Goal: Task Accomplishment & Management: Manage account settings

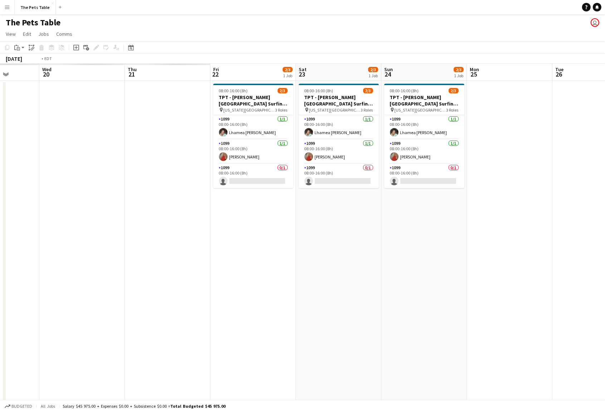
scroll to position [0, 190]
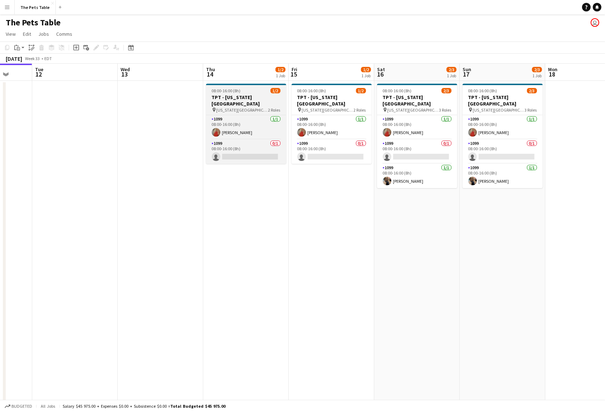
click at [232, 99] on h3 "TPT - [US_STATE][GEOGRAPHIC_DATA]" at bounding box center [246, 100] width 80 height 13
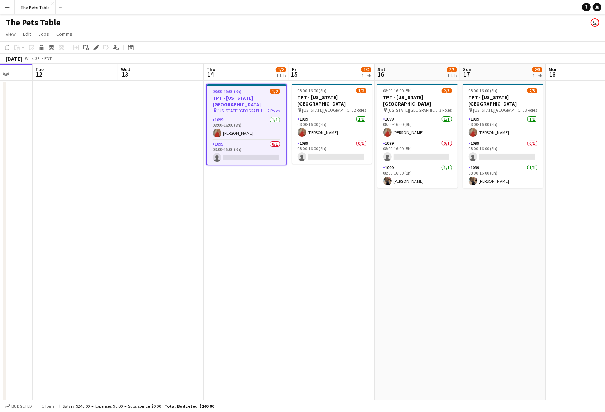
click at [163, 99] on app-date-cell at bounding box center [161, 351] width 86 height 540
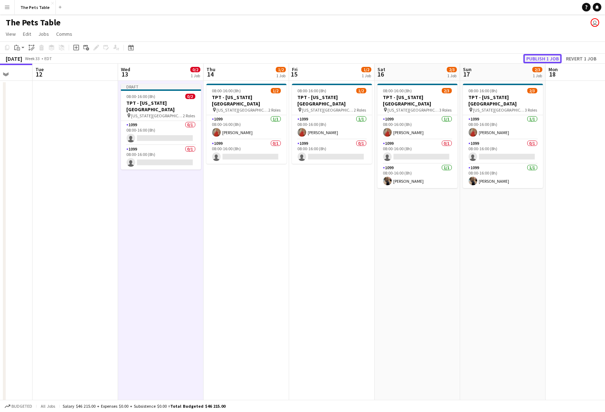
click at [542, 57] on button "Publish 1 job" at bounding box center [543, 58] width 38 height 9
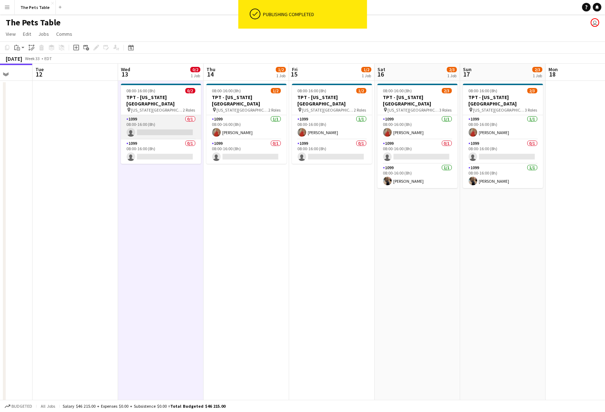
click at [155, 125] on app-card-role "1099 0/1 08:00-16:00 (8h) single-neutral-actions" at bounding box center [161, 127] width 80 height 24
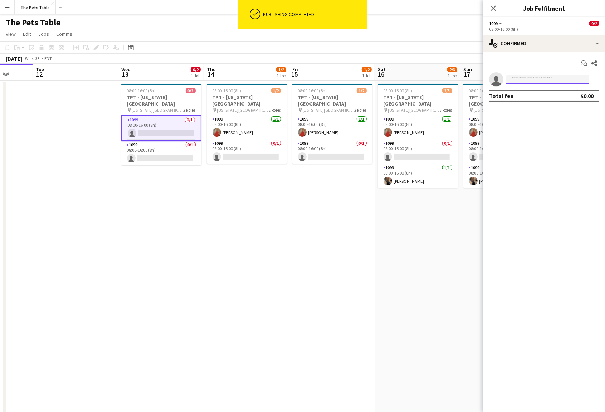
click at [518, 80] on input at bounding box center [547, 79] width 83 height 9
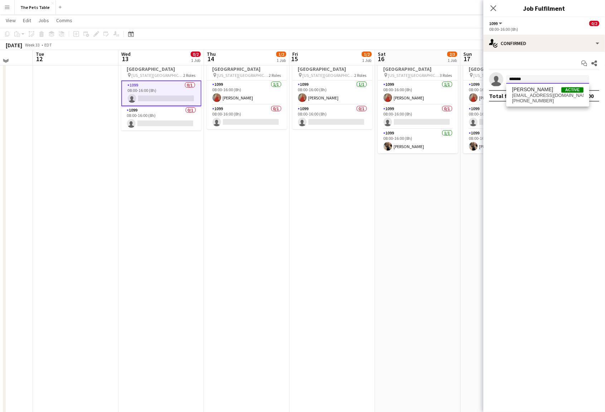
scroll to position [35, 0]
type input "*******"
click at [521, 87] on span "[PERSON_NAME]" at bounding box center [532, 90] width 41 height 6
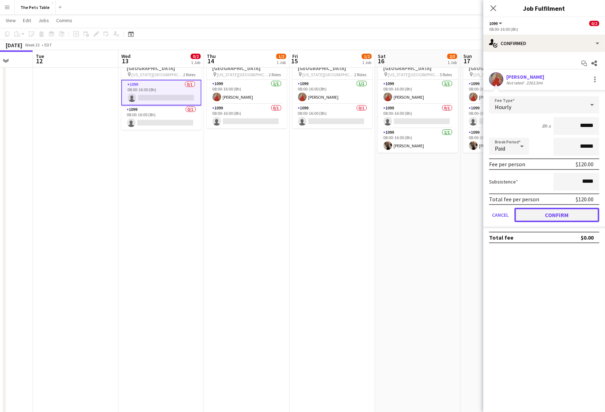
click at [561, 212] on button "Confirm" at bounding box center [557, 215] width 85 height 14
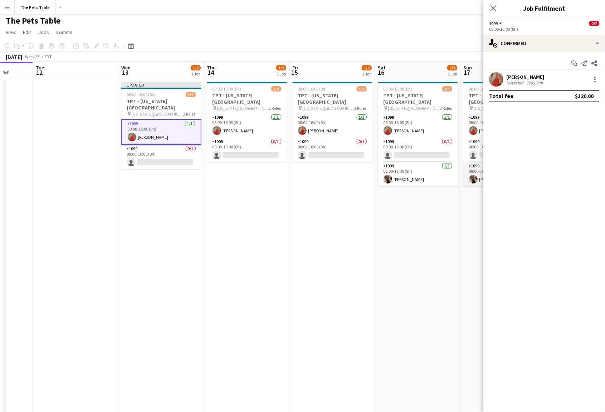
scroll to position [0, 0]
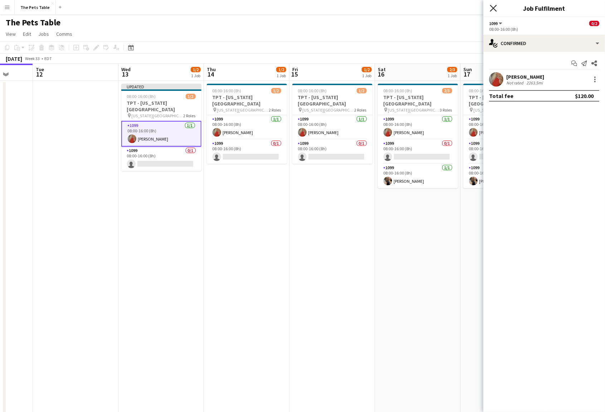
click at [492, 5] on icon "Close pop-in" at bounding box center [493, 8] width 7 height 7
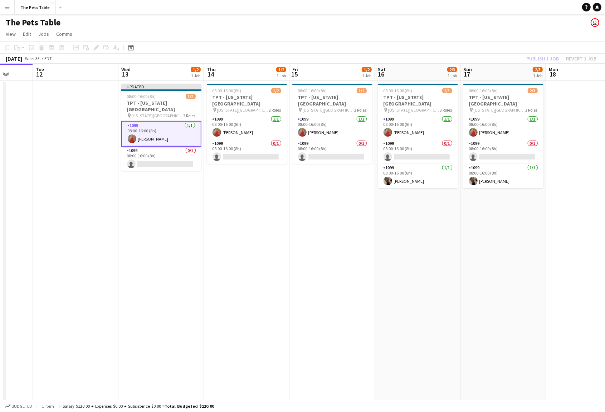
click at [167, 127] on app-card-role "1099 [DATE] 08:00-16:00 (8h) [PERSON_NAME]" at bounding box center [161, 134] width 80 height 26
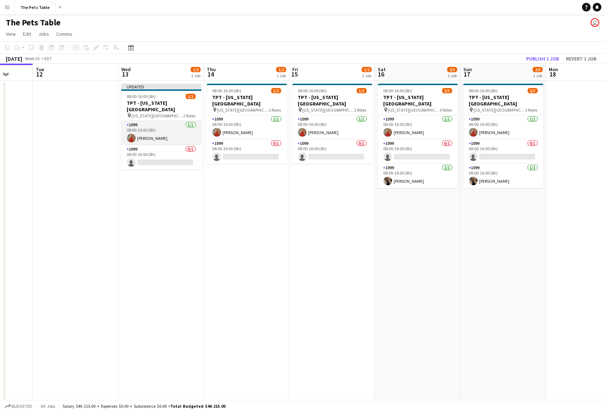
click at [170, 130] on app-card-role "1099 [DATE] 08:00-16:00 (8h) [PERSON_NAME]" at bounding box center [161, 133] width 80 height 24
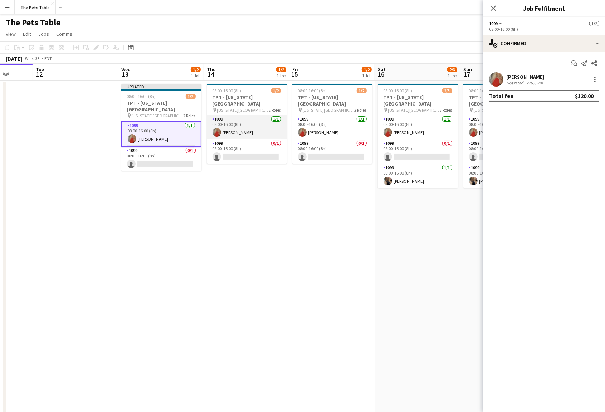
click at [232, 127] on app-card-role "1099 [DATE] 08:00-16:00 (8h) [PERSON_NAME]" at bounding box center [247, 127] width 80 height 24
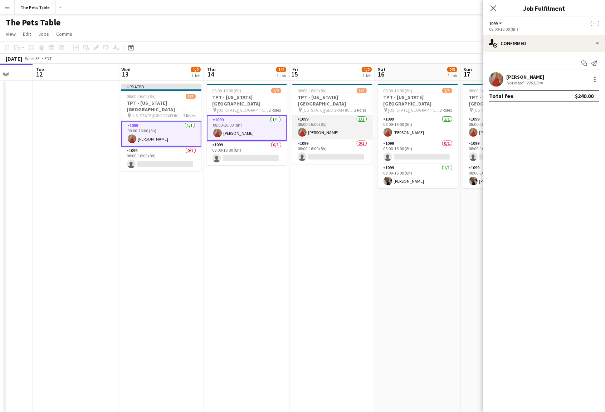
click at [325, 128] on app-card-role "1099 [DATE] 08:00-16:00 (8h) [PERSON_NAME]" at bounding box center [332, 127] width 80 height 24
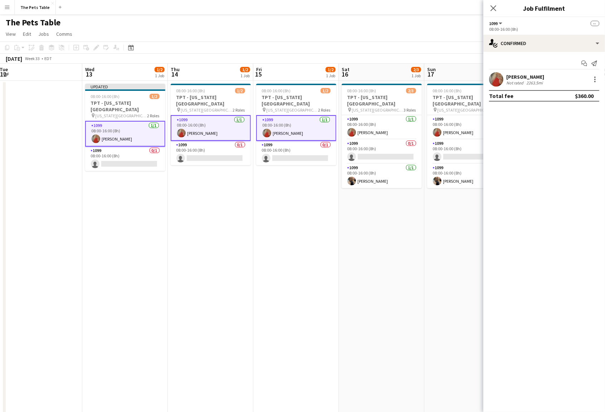
scroll to position [0, 259]
click at [370, 129] on app-card-role "1099 [DATE] 08:00-16:00 (8h) [PERSON_NAME]" at bounding box center [383, 127] width 80 height 24
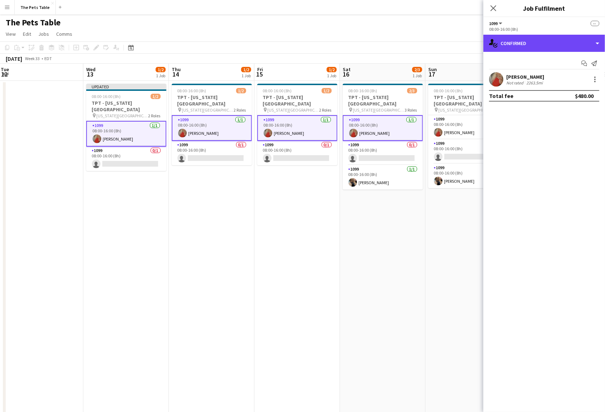
drag, startPoint x: 587, startPoint y: 44, endPoint x: 576, endPoint y: 100, distance: 57.2
click at [587, 44] on div "single-neutral-actions-check-2 Confirmed" at bounding box center [544, 43] width 122 height 17
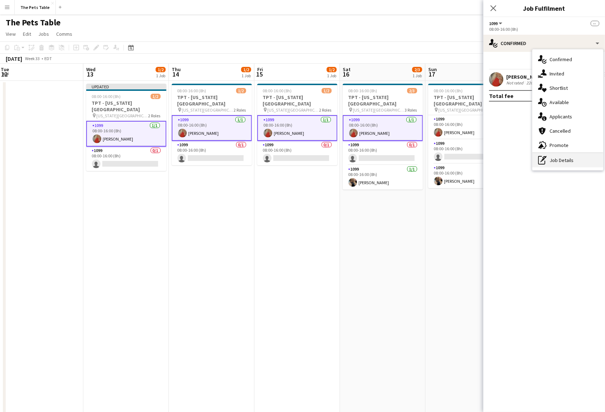
click at [565, 163] on div "pen-write Job Details" at bounding box center [567, 160] width 71 height 14
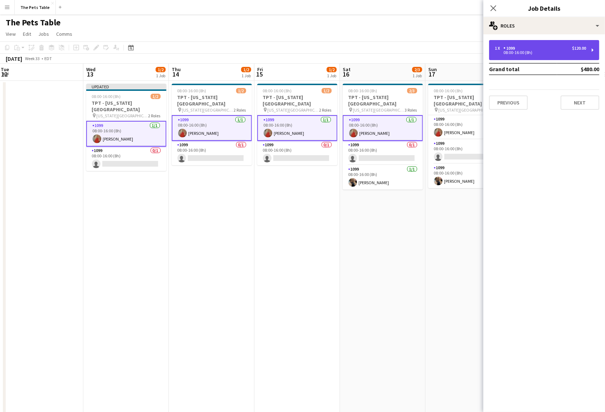
click at [528, 51] on div "08:00-16:00 (8h)" at bounding box center [540, 53] width 91 height 4
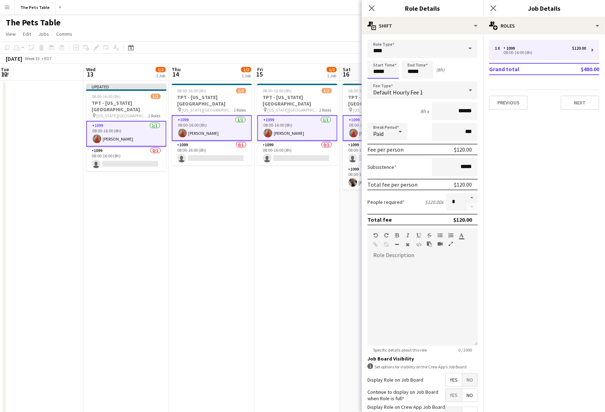
click at [378, 70] on input "*****" at bounding box center [383, 70] width 31 height 18
click at [377, 57] on div at bounding box center [376, 57] width 14 height 7
type input "*****"
click at [377, 57] on div at bounding box center [376, 57] width 14 height 7
drag, startPoint x: 414, startPoint y: 73, endPoint x: 412, endPoint y: 60, distance: 13.5
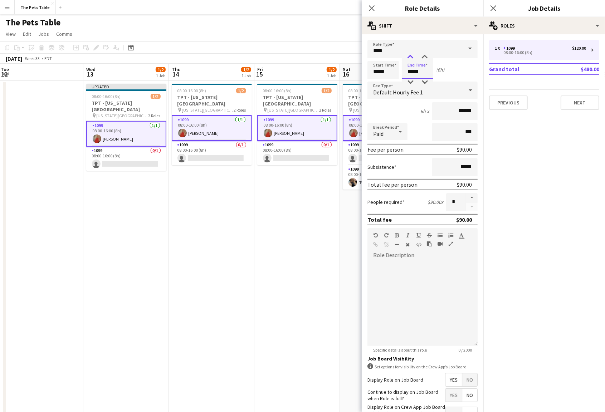
click at [414, 72] on input "*****" at bounding box center [417, 70] width 31 height 18
click at [409, 57] on div at bounding box center [410, 57] width 14 height 7
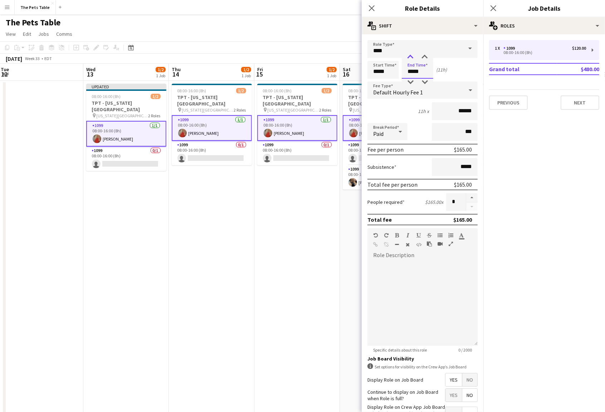
click at [409, 57] on div at bounding box center [410, 57] width 14 height 7
type input "*****"
click at [409, 57] on div at bounding box center [410, 57] width 14 height 7
click at [494, 6] on icon "Close pop-in" at bounding box center [493, 8] width 7 height 7
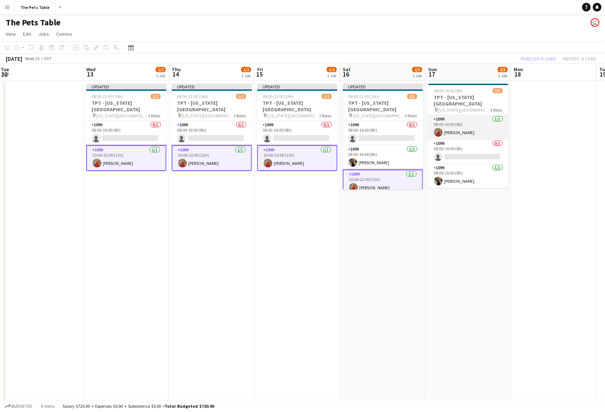
click at [460, 124] on app-card-role "1099 [DATE] 08:00-16:00 (8h) [PERSON_NAME]" at bounding box center [468, 127] width 80 height 24
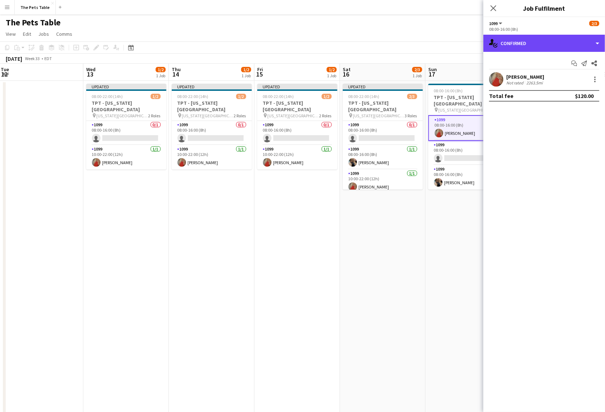
drag, startPoint x: 591, startPoint y: 40, endPoint x: 565, endPoint y: 83, distance: 50.9
click at [591, 40] on div "single-neutral-actions-check-2 Confirmed" at bounding box center [544, 43] width 122 height 17
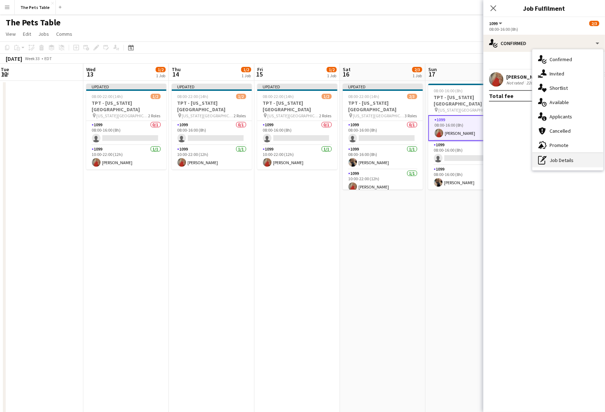
click at [572, 159] on div "pen-write Job Details" at bounding box center [567, 160] width 71 height 14
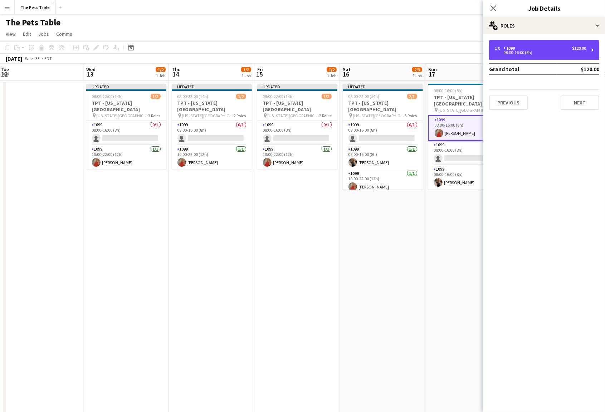
drag, startPoint x: 512, startPoint y: 54, endPoint x: 494, endPoint y: 60, distance: 19.1
click at [512, 54] on div "08:00-16:00 (8h)" at bounding box center [540, 53] width 91 height 4
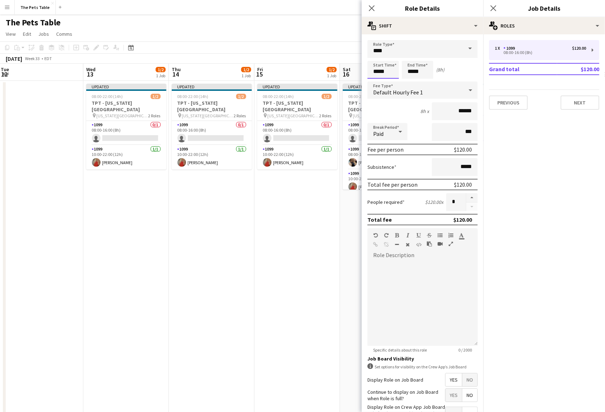
drag, startPoint x: 386, startPoint y: 70, endPoint x: 383, endPoint y: 65, distance: 6.4
click at [386, 70] on input "*****" at bounding box center [383, 70] width 31 height 18
click at [378, 58] on div at bounding box center [376, 57] width 14 height 7
type input "*****"
click at [379, 57] on div at bounding box center [376, 57] width 14 height 7
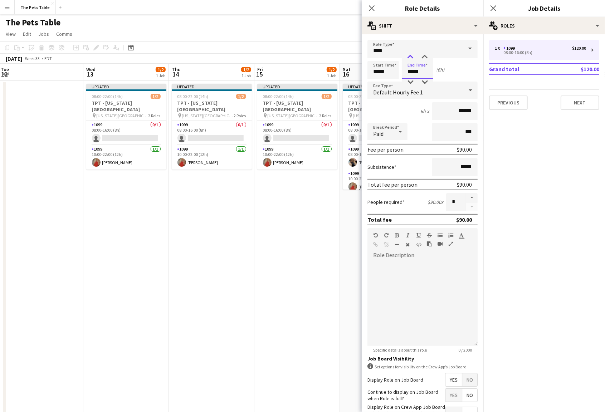
drag, startPoint x: 405, startPoint y: 71, endPoint x: 413, endPoint y: 56, distance: 16.7
click at [405, 70] on input "*****" at bounding box center [417, 70] width 31 height 18
click at [414, 55] on div at bounding box center [410, 57] width 14 height 7
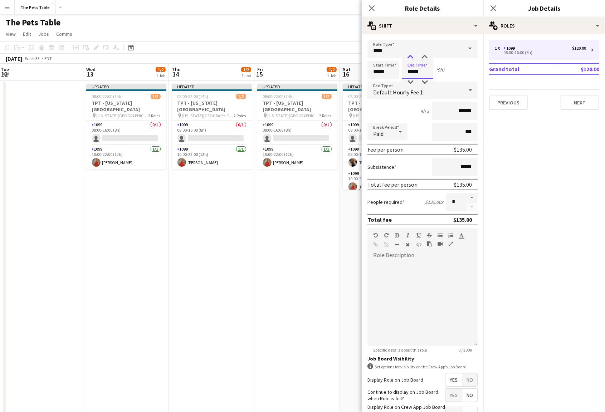
type input "*****"
click at [414, 55] on div at bounding box center [410, 57] width 14 height 7
click at [495, 9] on icon "Close pop-in" at bounding box center [493, 8] width 7 height 7
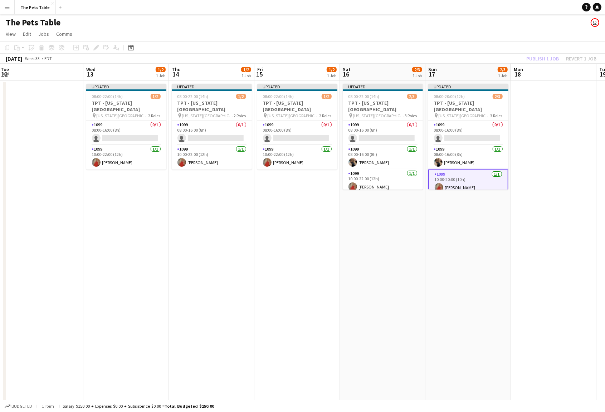
click at [537, 57] on div "Publish 1 job Revert 1 job" at bounding box center [561, 58] width 87 height 9
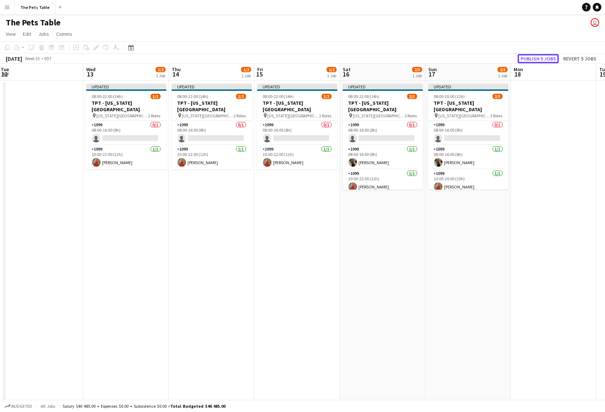
click at [537, 57] on button "Publish 5 jobs" at bounding box center [538, 58] width 41 height 9
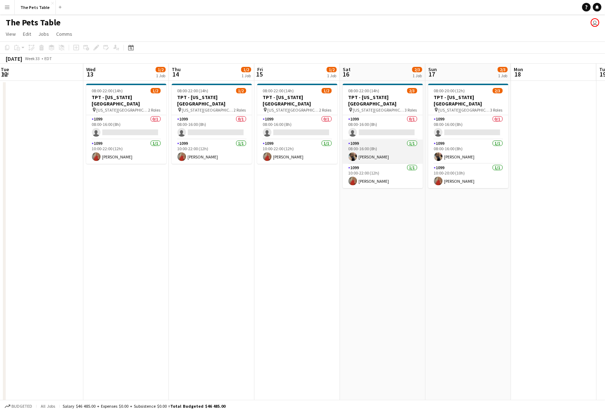
click at [366, 146] on app-card-role "1099 [DATE] 08:00-16:00 (8h) [PERSON_NAME]" at bounding box center [383, 152] width 80 height 24
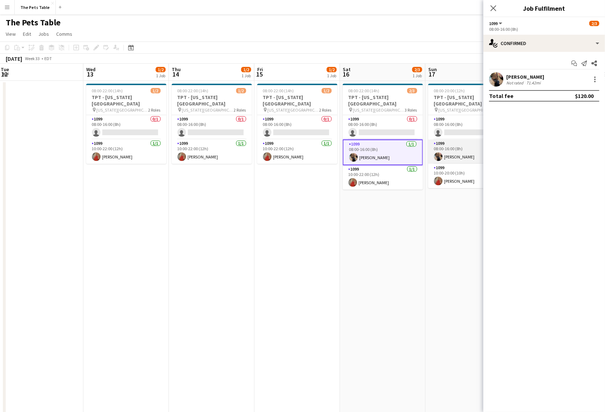
click at [463, 144] on app-card-role "1099 [DATE] 08:00-16:00 (8h) [PERSON_NAME]" at bounding box center [468, 152] width 80 height 24
click at [457, 141] on app-card-role "1099 [DATE] 08:00-16:00 (8h) [PERSON_NAME]" at bounding box center [469, 153] width 80 height 26
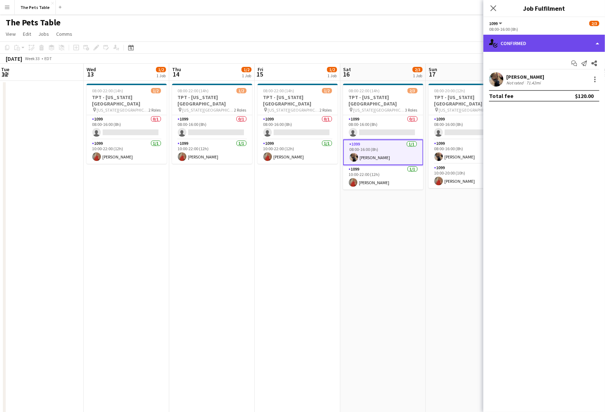
click at [585, 46] on div "single-neutral-actions-check-2 Confirmed" at bounding box center [544, 43] width 122 height 17
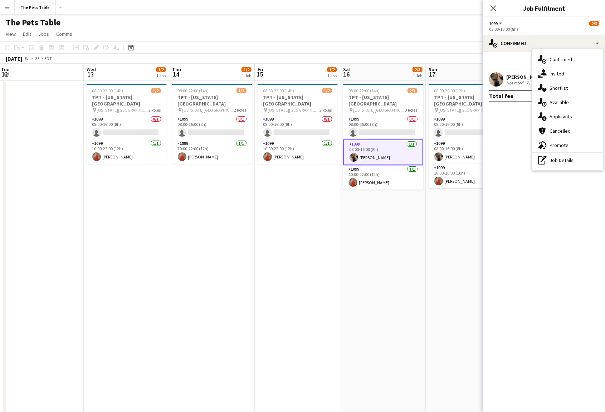
drag, startPoint x: 370, startPoint y: 164, endPoint x: 374, endPoint y: 157, distance: 8.0
click at [370, 165] on app-card-role "1099 [DATE] 10:00-22:00 (12h) [PERSON_NAME]" at bounding box center [383, 177] width 80 height 24
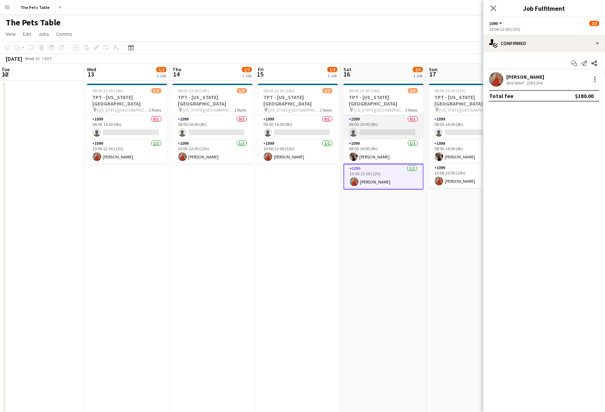
click at [384, 123] on app-card-role "1099 0/1 08:00-16:00 (8h) single-neutral-actions" at bounding box center [384, 127] width 80 height 24
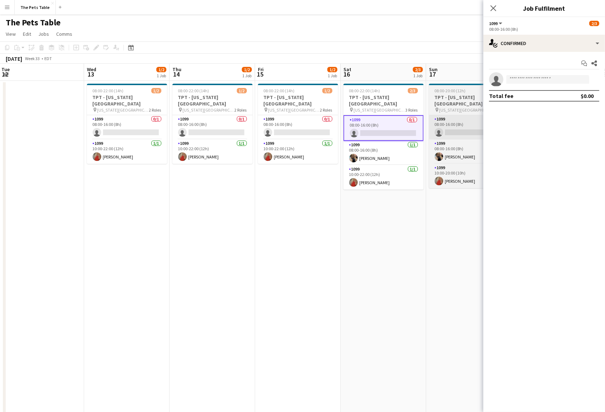
drag, startPoint x: 379, startPoint y: 145, endPoint x: 449, endPoint y: 111, distance: 77.1
click at [380, 145] on app-card-role "1099 [DATE] 08:00-16:00 (8h) [PERSON_NAME]" at bounding box center [384, 153] width 80 height 24
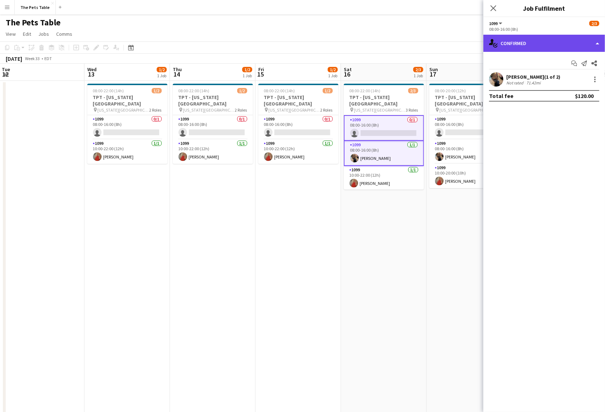
click at [561, 42] on div "single-neutral-actions-check-2 Confirmed" at bounding box center [544, 43] width 122 height 17
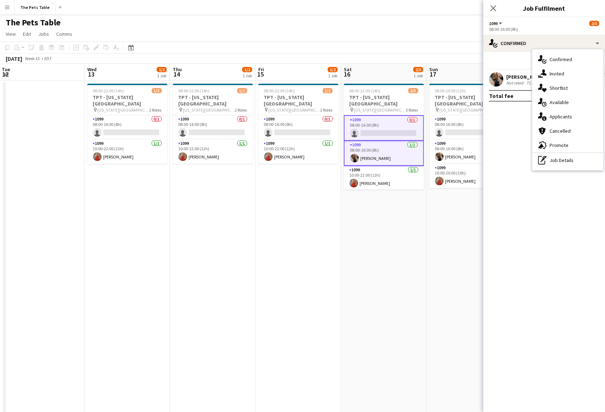
click at [564, 168] on div "single-neutral-actions-check-2 Confirmed single-neutral-actions-share-1 Invited…" at bounding box center [567, 109] width 71 height 121
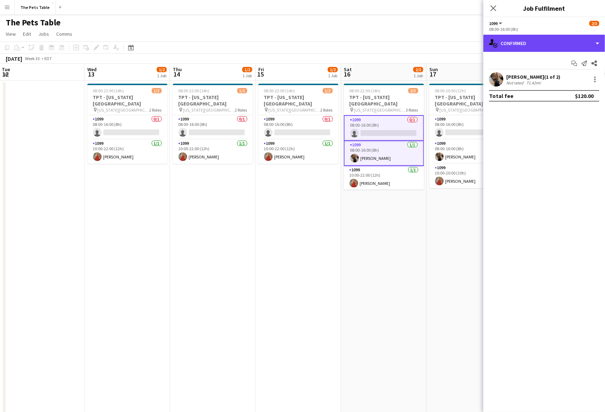
drag, startPoint x: 546, startPoint y: 45, endPoint x: 557, endPoint y: 112, distance: 67.4
click at [546, 46] on div "single-neutral-actions-check-2 Confirmed" at bounding box center [544, 43] width 122 height 17
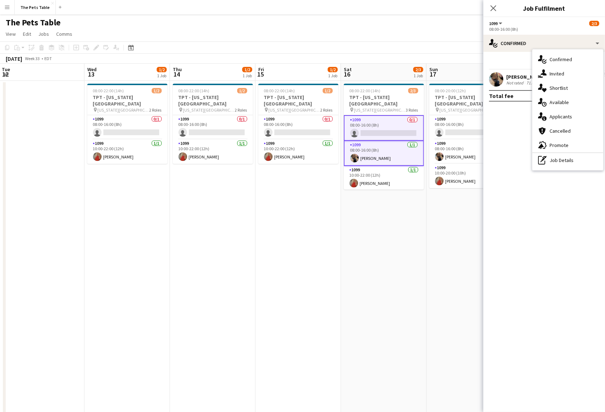
click at [548, 156] on div "pen-write Job Details" at bounding box center [567, 160] width 71 height 14
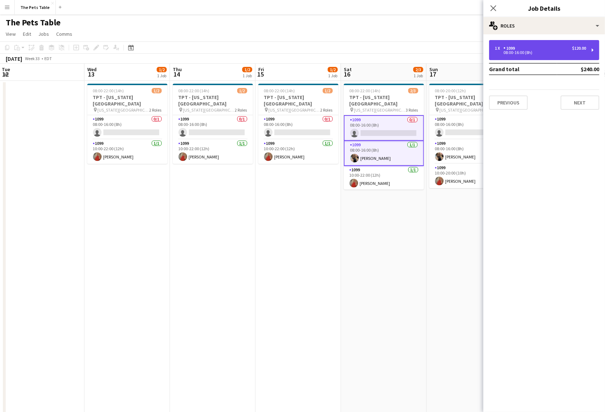
click at [519, 48] on div "1 x 1099 $120.00" at bounding box center [540, 48] width 91 height 5
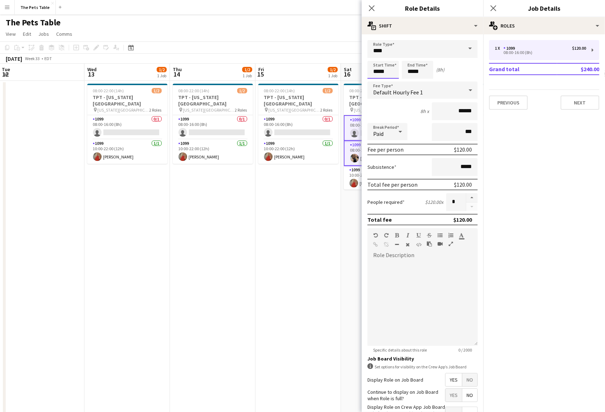
click at [385, 69] on input "*****" at bounding box center [383, 70] width 31 height 18
click at [375, 59] on div at bounding box center [376, 57] width 14 height 7
type input "*****"
click at [375, 59] on div at bounding box center [376, 57] width 14 height 7
drag, startPoint x: 411, startPoint y: 70, endPoint x: 414, endPoint y: 62, distance: 9.6
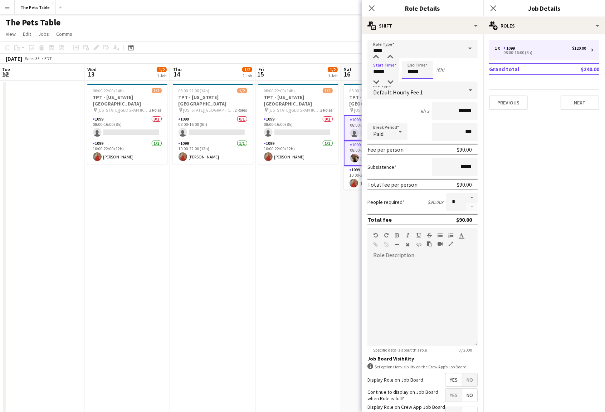
click at [411, 70] on input "*****" at bounding box center [417, 70] width 31 height 18
click at [409, 57] on div at bounding box center [410, 57] width 14 height 7
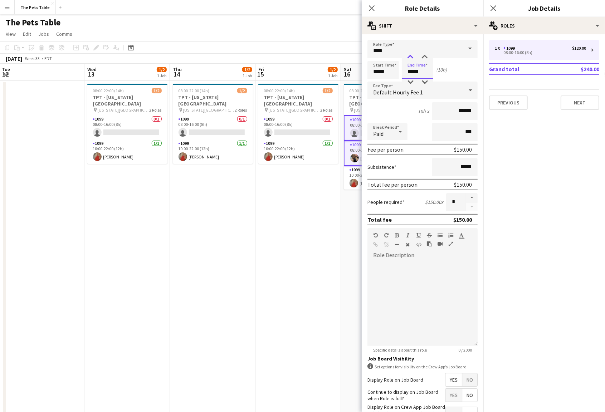
click at [409, 57] on div at bounding box center [410, 57] width 14 height 7
type input "*****"
click at [409, 57] on div at bounding box center [410, 57] width 14 height 7
click at [494, 8] on icon at bounding box center [493, 8] width 7 height 7
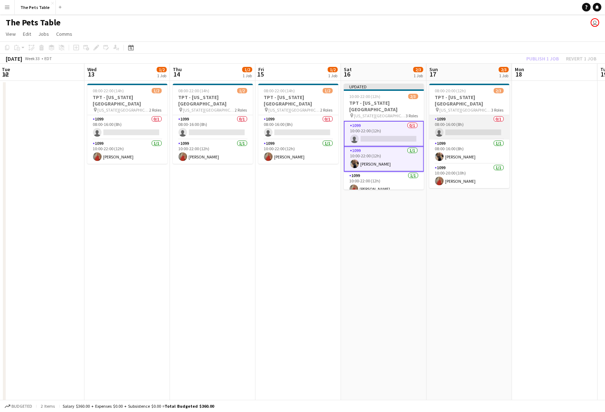
drag, startPoint x: 464, startPoint y: 121, endPoint x: 464, endPoint y: 125, distance: 3.6
click at [464, 122] on app-card-role "1099 0/1 08:00-16:00 (8h) single-neutral-actions" at bounding box center [469, 127] width 80 height 24
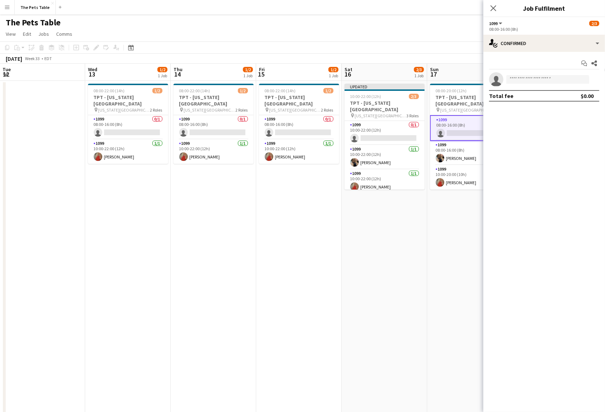
drag, startPoint x: 466, startPoint y: 145, endPoint x: 473, endPoint y: 131, distance: 16.0
click at [466, 145] on app-card-role "1099 [DATE] 08:00-16:00 (8h) [PERSON_NAME]" at bounding box center [470, 153] width 80 height 24
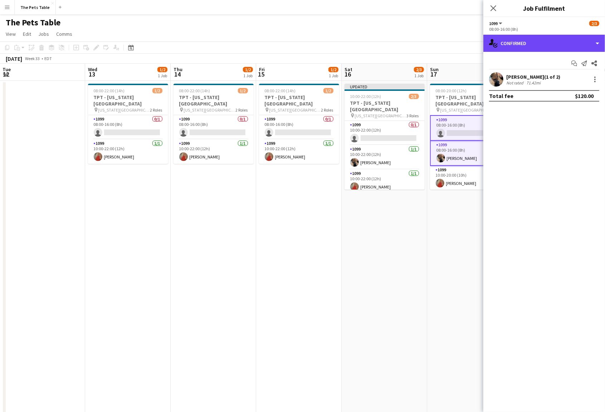
drag, startPoint x: 571, startPoint y: 43, endPoint x: 565, endPoint y: 81, distance: 38.7
click at [571, 43] on div "single-neutral-actions-check-2 Confirmed" at bounding box center [544, 43] width 122 height 17
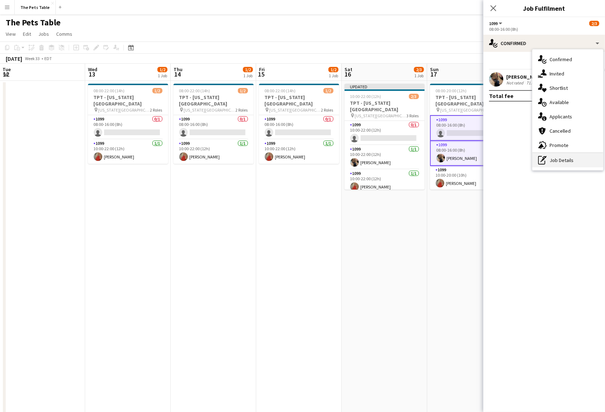
click at [561, 162] on div "pen-write Job Details" at bounding box center [567, 160] width 71 height 14
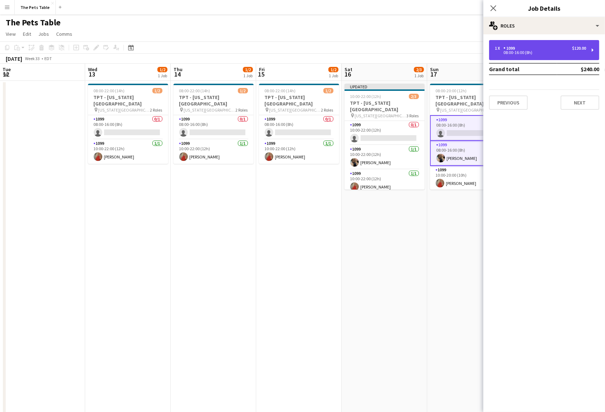
click at [518, 52] on div "08:00-16:00 (8h)" at bounding box center [540, 53] width 91 height 4
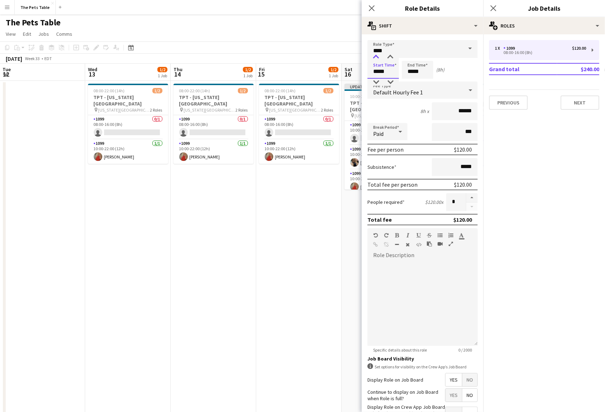
drag, startPoint x: 383, startPoint y: 67, endPoint x: 381, endPoint y: 60, distance: 7.5
click at [383, 66] on input "*****" at bounding box center [383, 70] width 31 height 18
click at [378, 59] on div at bounding box center [376, 57] width 14 height 7
type input "*****"
click at [378, 59] on div at bounding box center [376, 57] width 14 height 7
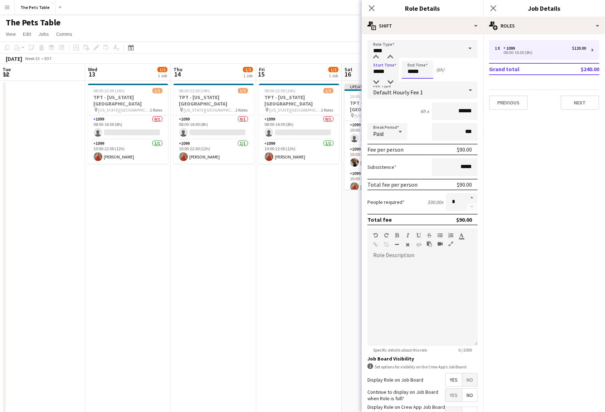
click at [419, 72] on input "*****" at bounding box center [417, 70] width 31 height 18
click at [413, 56] on div at bounding box center [410, 57] width 14 height 7
click at [412, 56] on div at bounding box center [410, 57] width 14 height 7
type input "*****"
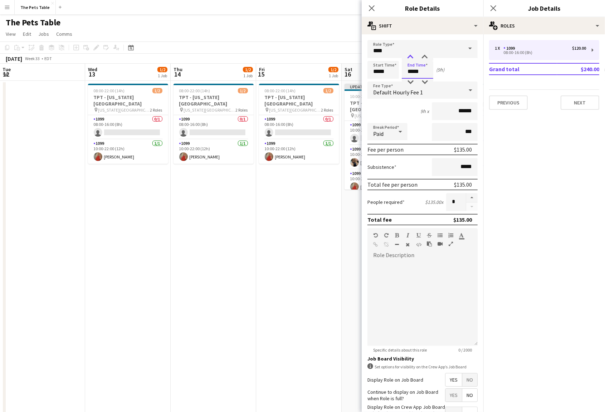
click at [412, 56] on div at bounding box center [410, 57] width 14 height 7
click at [496, 7] on icon "Close pop-in" at bounding box center [493, 8] width 7 height 7
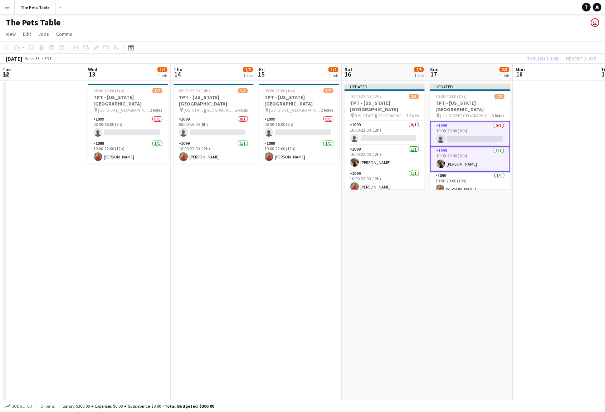
click at [545, 55] on div "Publish 1 job Revert 1 job" at bounding box center [561, 58] width 87 height 9
click at [545, 55] on button "Publish 1 job" at bounding box center [543, 58] width 38 height 9
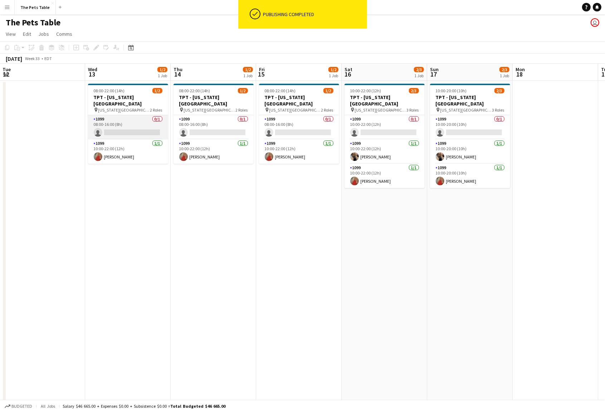
click at [117, 123] on app-card-role "1099 0/1 08:00-16:00 (8h) single-neutral-actions" at bounding box center [128, 127] width 80 height 24
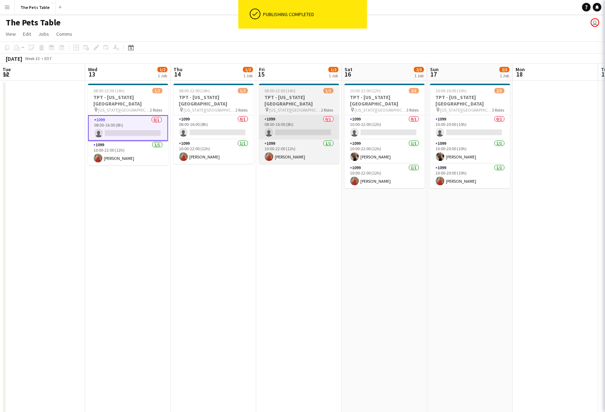
drag, startPoint x: 197, startPoint y: 121, endPoint x: 292, endPoint y: 117, distance: 95.3
click at [197, 121] on app-card-role "1099 0/1 08:00-16:00 (8h) single-neutral-actions" at bounding box center [214, 127] width 80 height 24
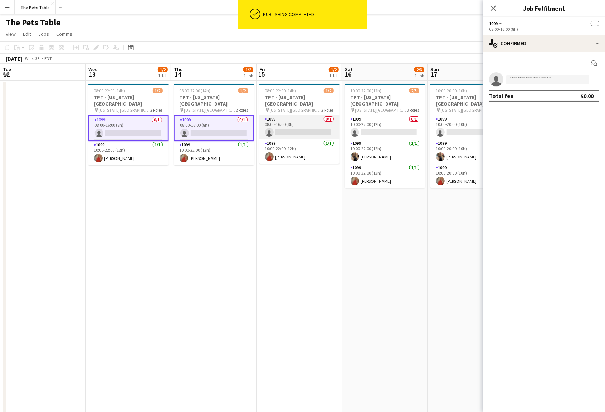
click at [295, 116] on app-card-role "1099 0/1 08:00-16:00 (8h) single-neutral-actions" at bounding box center [299, 127] width 80 height 24
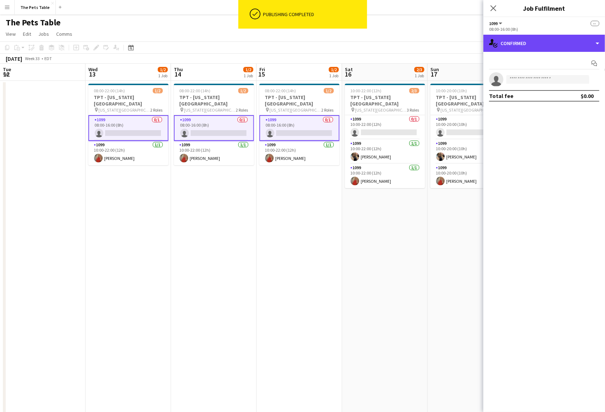
drag, startPoint x: 554, startPoint y: 46, endPoint x: 553, endPoint y: 51, distance: 5.2
click at [554, 47] on div "single-neutral-actions-check-2 Confirmed" at bounding box center [544, 43] width 122 height 17
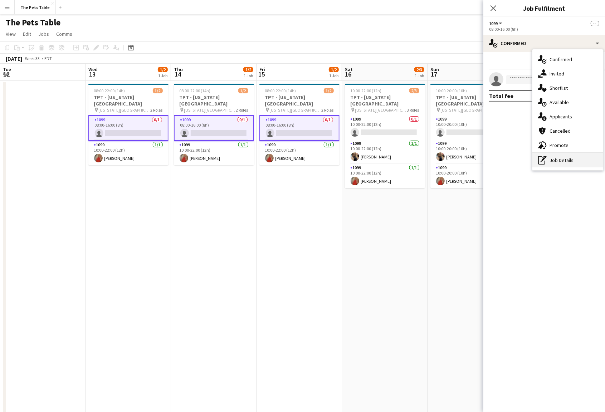
click at [564, 160] on div "pen-write Job Details" at bounding box center [567, 160] width 71 height 14
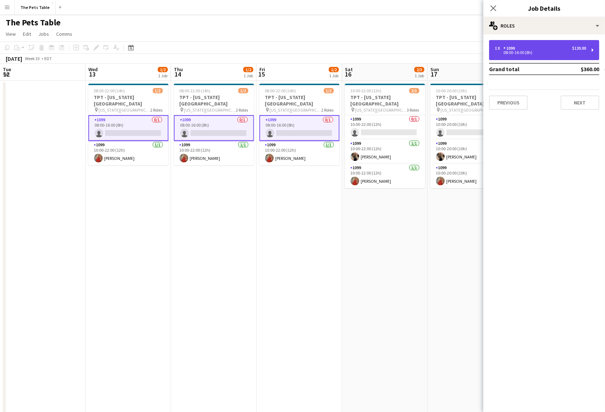
click at [514, 50] on div "1099" at bounding box center [510, 48] width 14 height 5
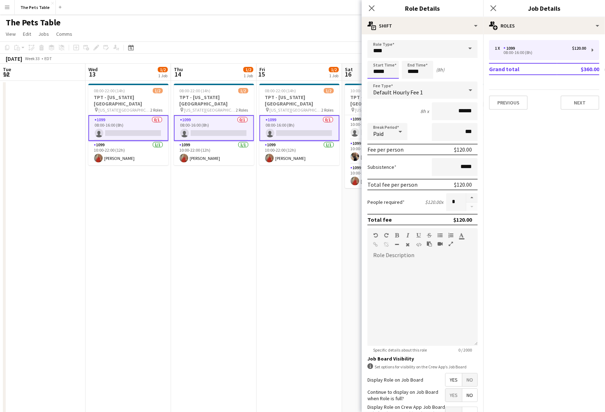
drag, startPoint x: 375, startPoint y: 67, endPoint x: 376, endPoint y: 63, distance: 4.1
click at [375, 67] on input "*****" at bounding box center [383, 70] width 31 height 18
click at [379, 53] on input "****" at bounding box center [423, 49] width 110 height 18
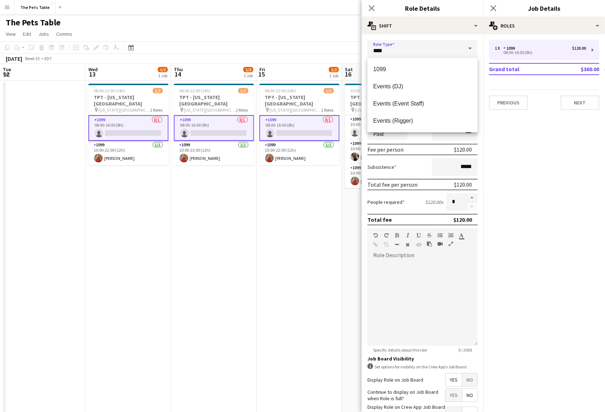
click at [480, 69] on form "Role Type **** Start Time ***** End Time ***** (8h) Fee Type Default Hourly Fee…" at bounding box center [423, 252] width 122 height 424
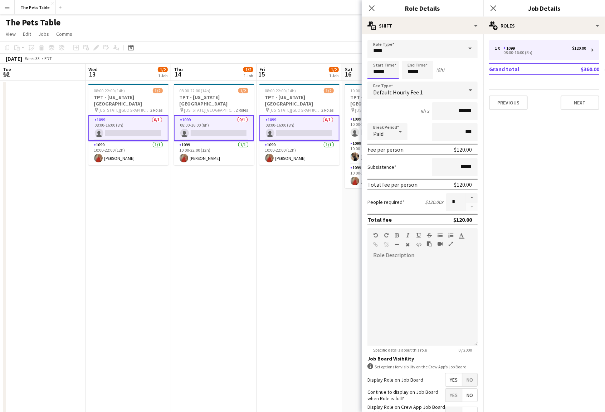
click at [377, 69] on input "*****" at bounding box center [383, 70] width 31 height 18
click at [376, 60] on div at bounding box center [376, 57] width 14 height 7
type input "*****"
click at [376, 60] on div at bounding box center [376, 57] width 14 height 7
drag, startPoint x: 403, startPoint y: 66, endPoint x: 408, endPoint y: 52, distance: 14.8
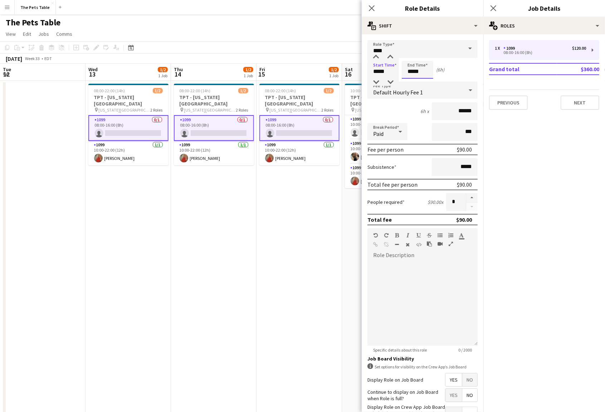
click at [403, 65] on input "*****" at bounding box center [417, 70] width 31 height 18
click at [411, 50] on input "****" at bounding box center [423, 49] width 110 height 18
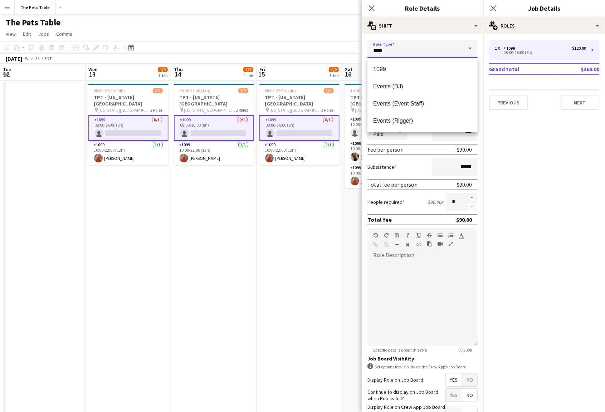
click at [411, 50] on input "****" at bounding box center [423, 49] width 110 height 18
click at [480, 71] on form "Role Type **** Start Time ***** End Time ***** (6h) Fee Type Default Hourly Fee…" at bounding box center [423, 252] width 122 height 424
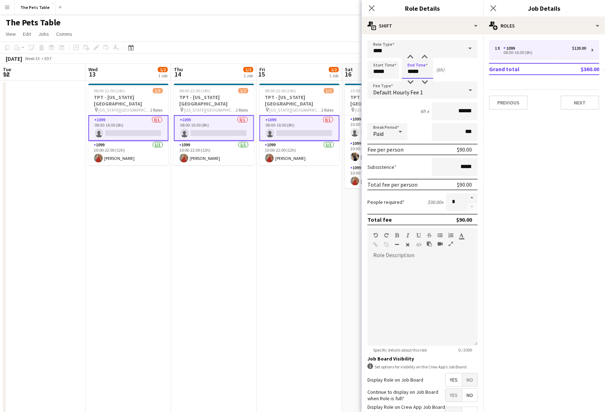
click at [415, 68] on input "*****" at bounding box center [417, 70] width 31 height 18
click at [415, 59] on div at bounding box center [410, 57] width 14 height 7
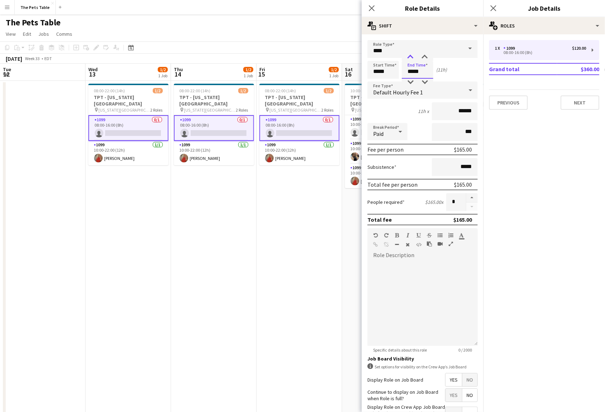
click at [415, 59] on div at bounding box center [410, 57] width 14 height 7
type input "*****"
click at [415, 59] on div at bounding box center [410, 57] width 14 height 7
drag, startPoint x: 494, startPoint y: 10, endPoint x: 502, endPoint y: 20, distance: 12.2
click at [495, 11] on icon "Close pop-in" at bounding box center [494, 8] width 6 height 6
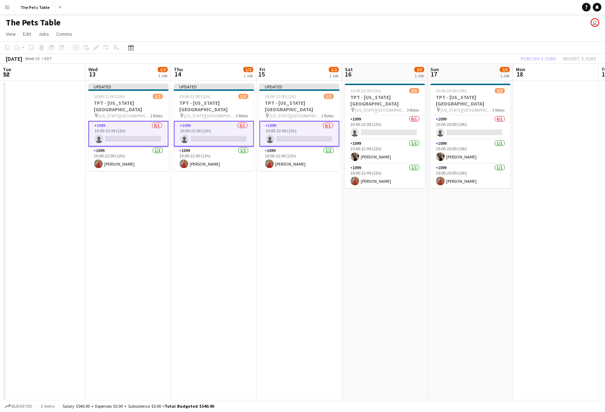
click at [543, 59] on div "Publish 3 jobs Revert 3 jobs" at bounding box center [558, 58] width 93 height 9
click at [543, 59] on button "Publish 3 jobs" at bounding box center [538, 58] width 41 height 9
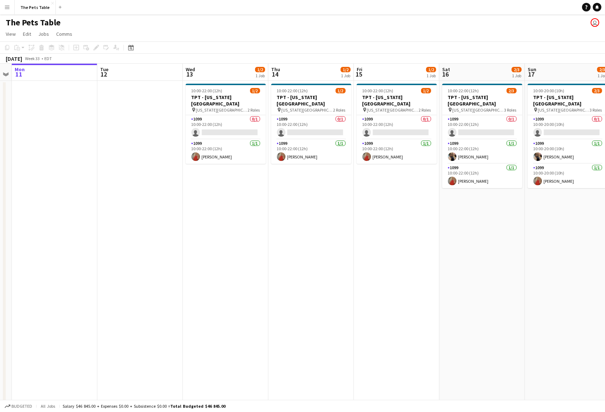
scroll to position [0, 160]
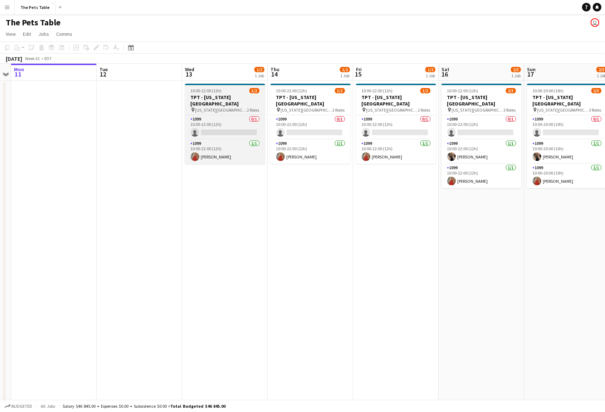
click at [216, 97] on h3 "TPT - [US_STATE][GEOGRAPHIC_DATA]" at bounding box center [225, 100] width 80 height 13
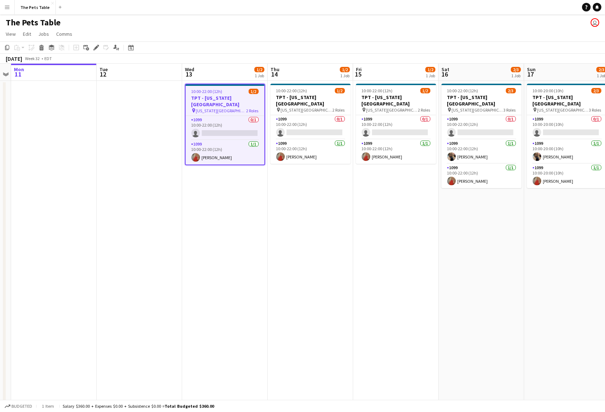
click at [141, 97] on app-date-cell at bounding box center [140, 351] width 86 height 540
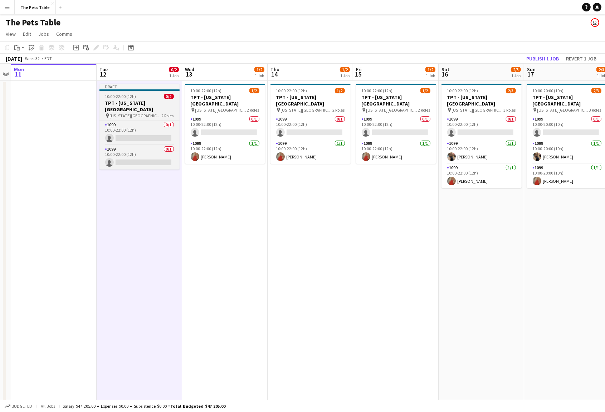
click at [132, 100] on h3 "TPT - [US_STATE][GEOGRAPHIC_DATA]" at bounding box center [139, 106] width 80 height 13
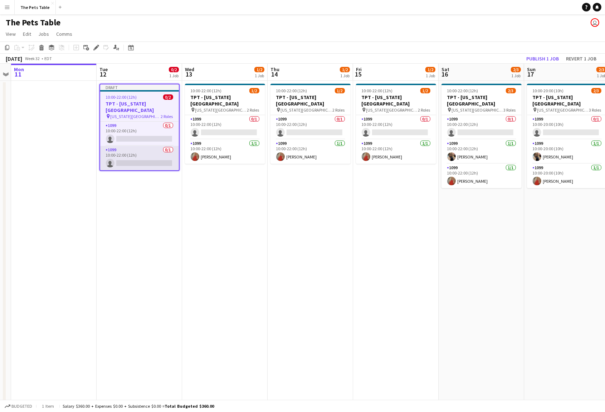
click at [147, 151] on app-card-role "1099 0/1 10:00-22:00 (12h) single-neutral-actions" at bounding box center [139, 158] width 79 height 24
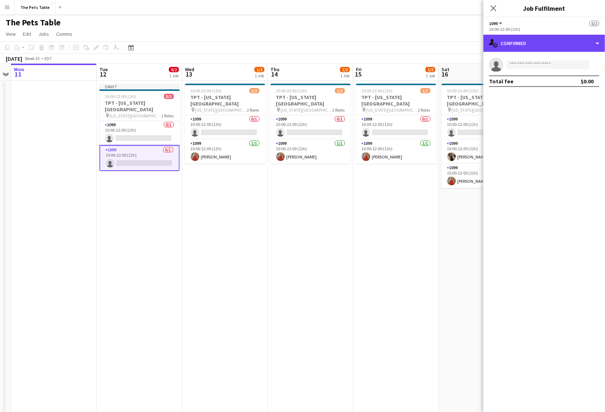
drag, startPoint x: 595, startPoint y: 47, endPoint x: 579, endPoint y: 81, distance: 37.6
click at [595, 47] on div "single-neutral-actions-check-2 Confirmed" at bounding box center [544, 43] width 122 height 17
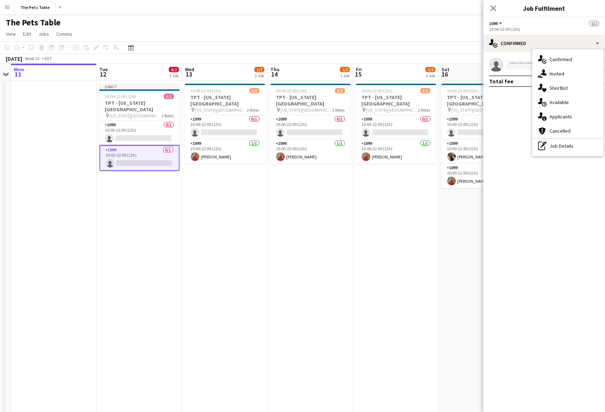
click at [560, 144] on div "pen-write Job Details" at bounding box center [567, 146] width 71 height 14
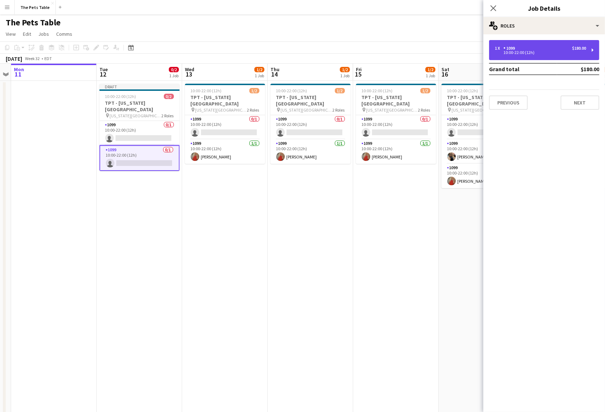
click at [498, 50] on div "1 x" at bounding box center [499, 48] width 9 height 5
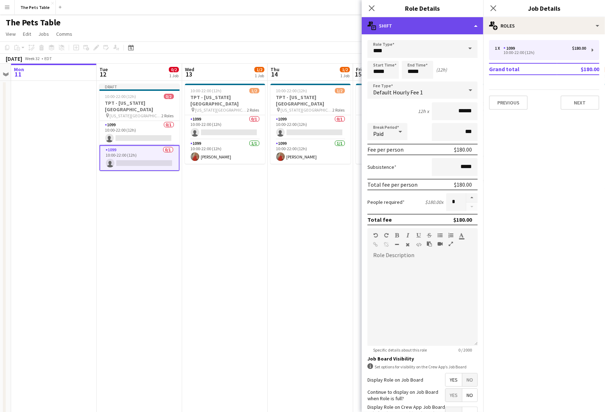
click at [471, 22] on div "multiple-actions-text Shift" at bounding box center [423, 25] width 122 height 17
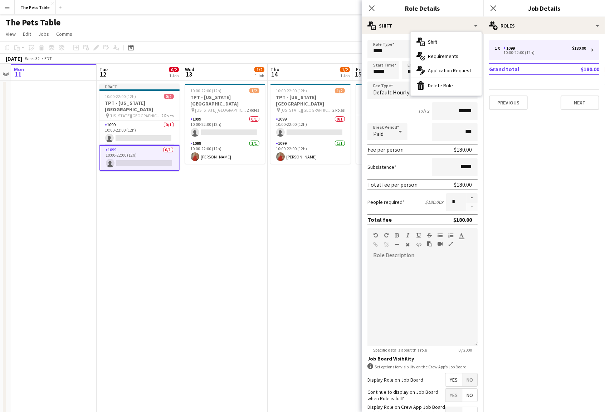
click at [466, 83] on div "bin-2 Delete Role" at bounding box center [446, 85] width 71 height 14
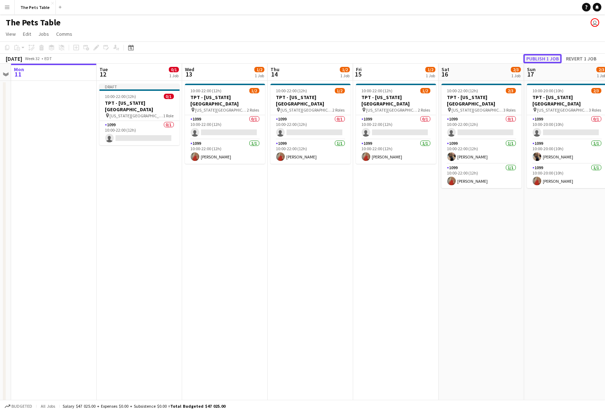
click at [551, 57] on button "Publish 1 job" at bounding box center [543, 58] width 38 height 9
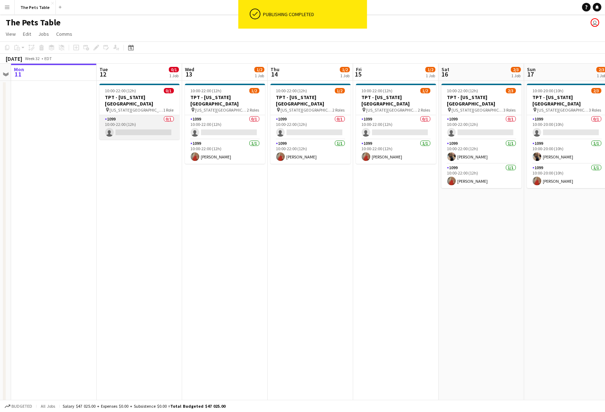
click at [154, 122] on app-card-role "1099 0/1 10:00-22:00 (12h) single-neutral-actions" at bounding box center [139, 127] width 80 height 24
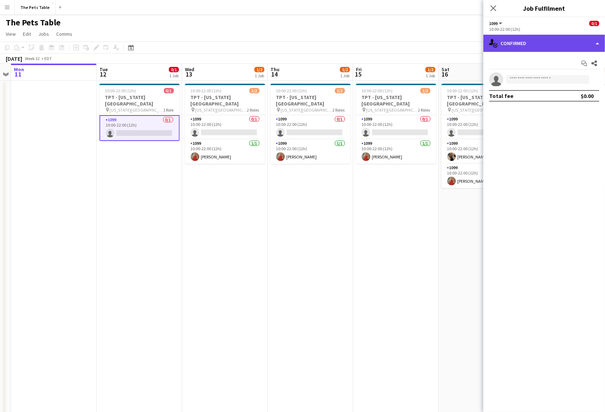
click at [590, 44] on div "single-neutral-actions-check-2 Confirmed" at bounding box center [544, 43] width 122 height 17
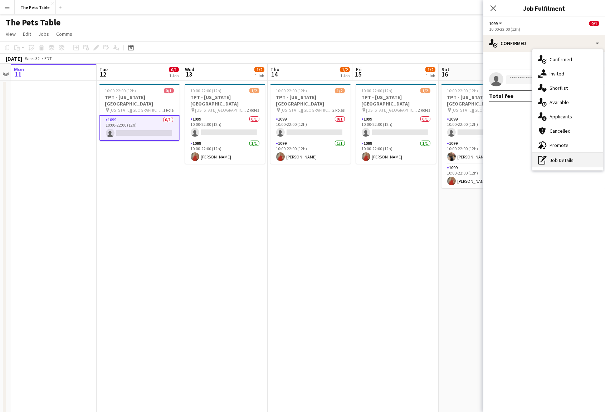
click at [581, 156] on div "pen-write Job Details" at bounding box center [567, 160] width 71 height 14
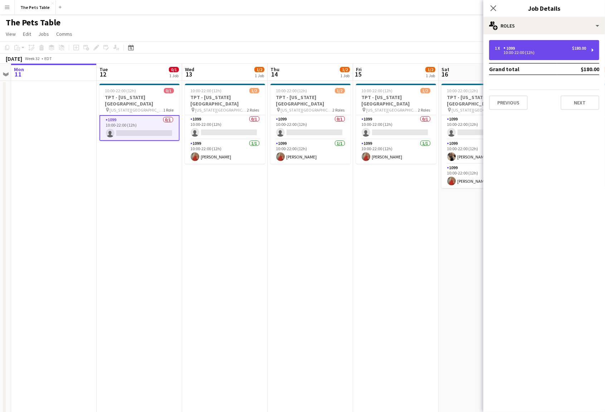
click at [532, 53] on div "10:00-22:00 (12h)" at bounding box center [540, 53] width 91 height 4
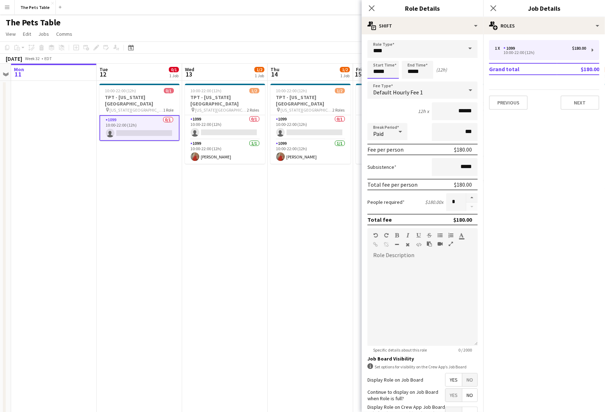
click at [383, 68] on input "*****" at bounding box center [383, 70] width 31 height 18
click at [379, 56] on div at bounding box center [376, 57] width 14 height 7
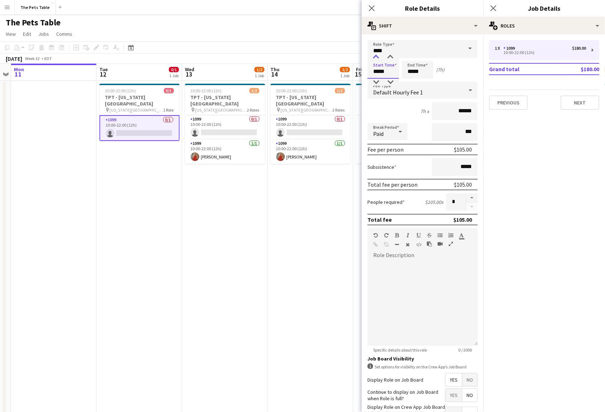
click at [379, 56] on div at bounding box center [376, 57] width 14 height 7
type input "*****"
click at [382, 81] on div at bounding box center [376, 82] width 14 height 7
drag, startPoint x: 411, startPoint y: 69, endPoint x: 413, endPoint y: 62, distance: 7.8
click at [411, 69] on input "*****" at bounding box center [417, 70] width 31 height 18
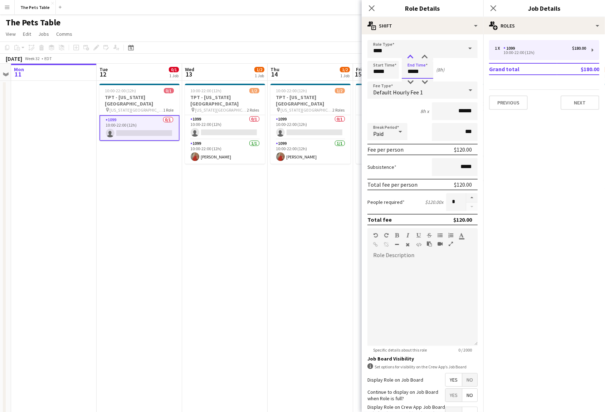
click at [414, 55] on div at bounding box center [410, 57] width 14 height 7
click at [413, 80] on div at bounding box center [410, 82] width 14 height 7
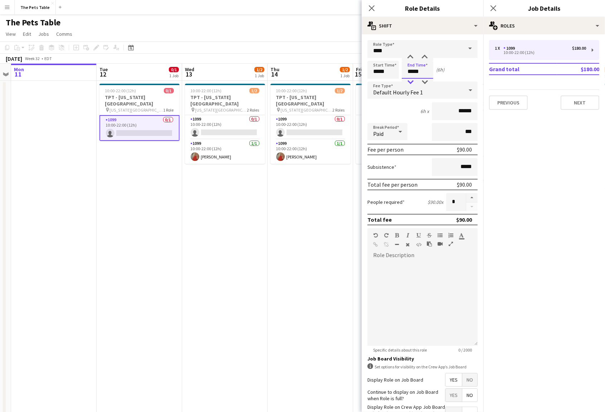
click at [413, 80] on div at bounding box center [410, 82] width 14 height 7
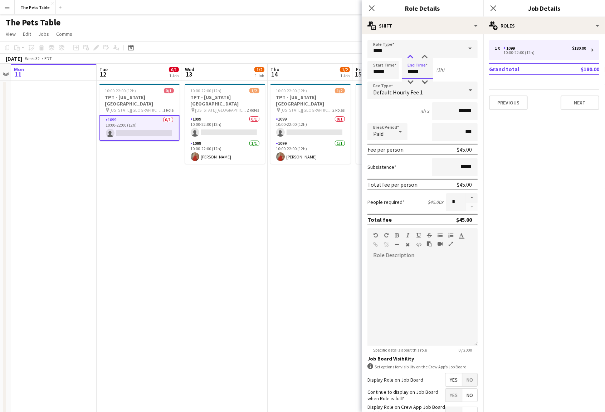
click at [413, 57] on div at bounding box center [410, 57] width 14 height 7
type input "*****"
click at [413, 57] on div at bounding box center [410, 57] width 14 height 7
click at [540, 24] on div "multiple-users-add Roles" at bounding box center [544, 25] width 122 height 17
drag, startPoint x: 498, startPoint y: 49, endPoint x: 506, endPoint y: 52, distance: 8.5
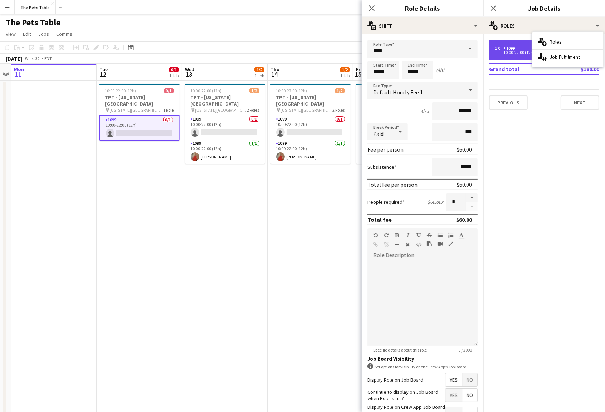
click at [498, 49] on div "1 x" at bounding box center [499, 48] width 9 height 5
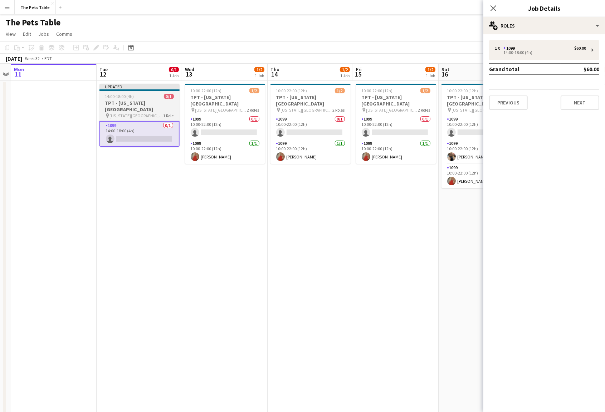
click at [127, 96] on span "14:00-18:00 (4h)" at bounding box center [119, 96] width 29 height 5
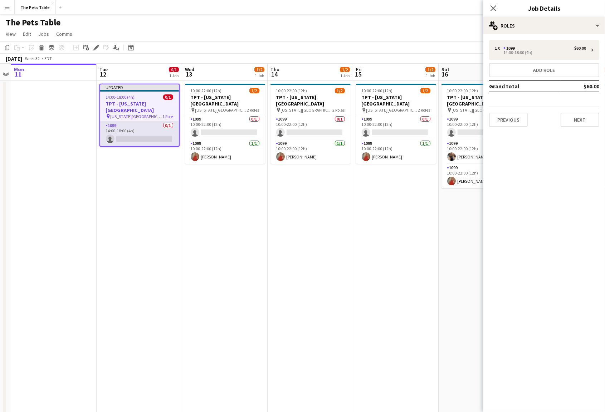
click at [138, 122] on app-card-role "1099 0/1 14:00-18:00 (4h) single-neutral-actions" at bounding box center [139, 134] width 79 height 24
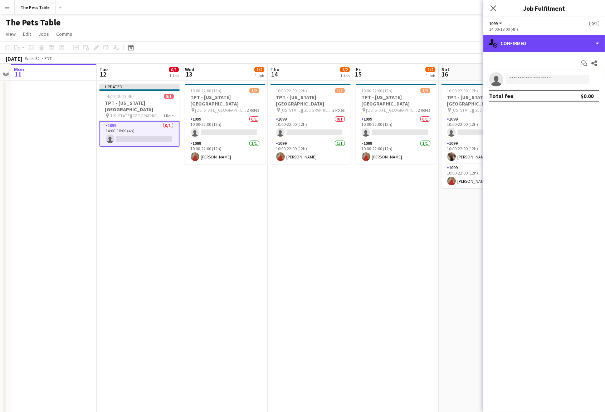
drag, startPoint x: 515, startPoint y: 41, endPoint x: 518, endPoint y: 85, distance: 43.8
click at [516, 42] on div "single-neutral-actions-check-2 Confirmed" at bounding box center [544, 43] width 122 height 17
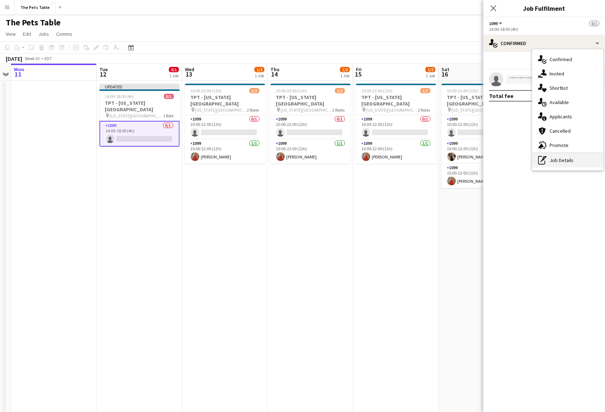
click at [577, 156] on div "pen-write Job Details" at bounding box center [567, 160] width 71 height 14
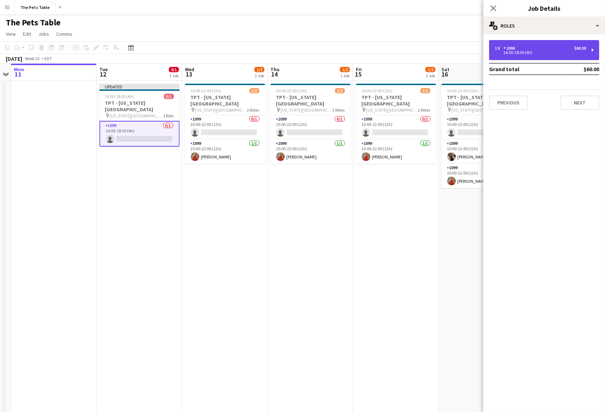
click at [536, 46] on div "1 x 1099 $60.00" at bounding box center [540, 48] width 91 height 5
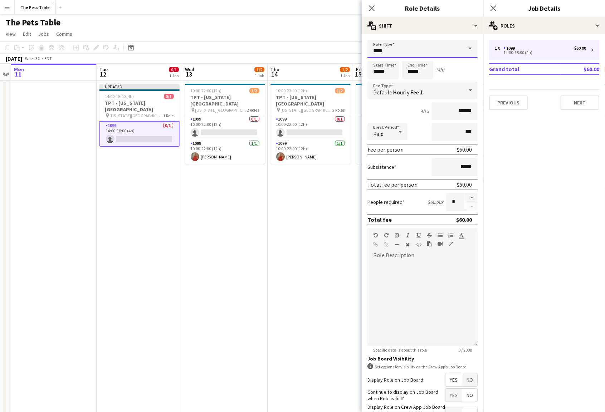
click at [460, 52] on input "****" at bounding box center [423, 49] width 110 height 18
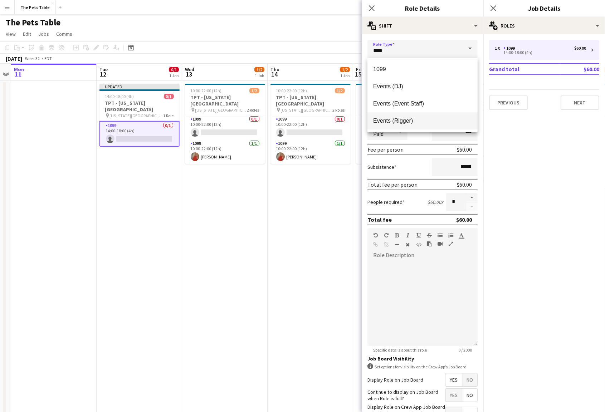
click at [423, 117] on mat-option "Events (Rigger)" at bounding box center [423, 120] width 110 height 17
type input "**********"
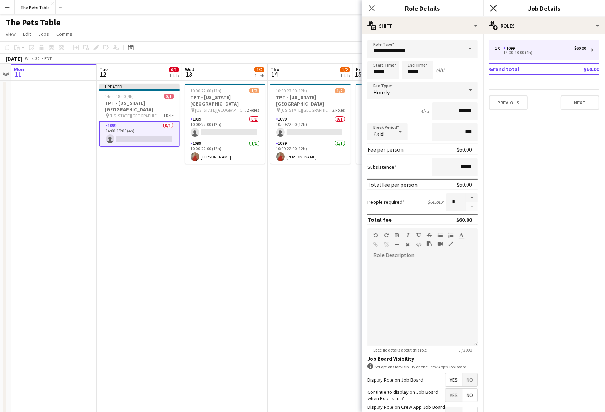
click at [496, 7] on icon "Close pop-in" at bounding box center [493, 8] width 7 height 7
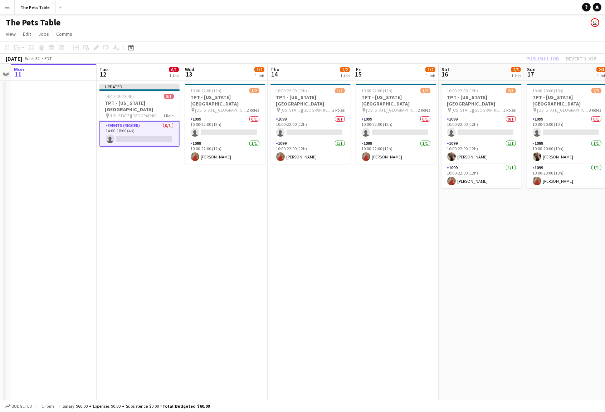
click at [542, 61] on div "Publish 1 job Revert 1 job" at bounding box center [561, 58] width 87 height 9
click at [542, 61] on button "Publish 1 job" at bounding box center [543, 58] width 38 height 9
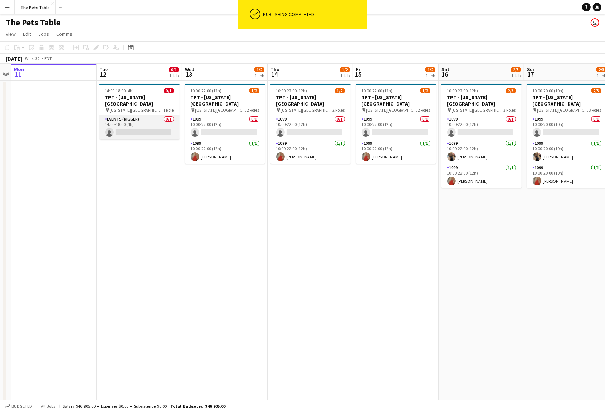
click at [141, 126] on app-card-role "Events (Rigger) 0/1 14:00-18:00 (4h) single-neutral-actions" at bounding box center [139, 127] width 80 height 24
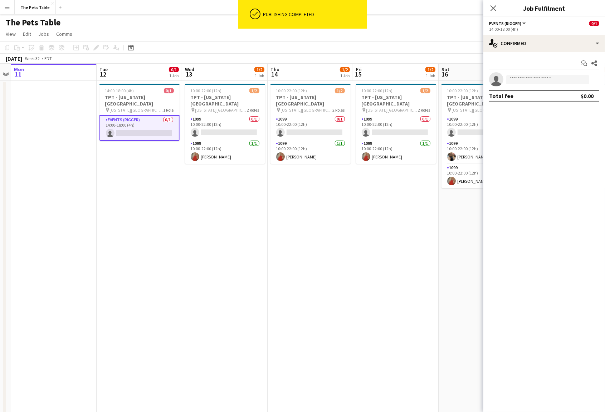
click at [556, 87] on app-confirmed-crew "single-neutral-actions Total fee $0.00" at bounding box center [544, 86] width 122 height 29
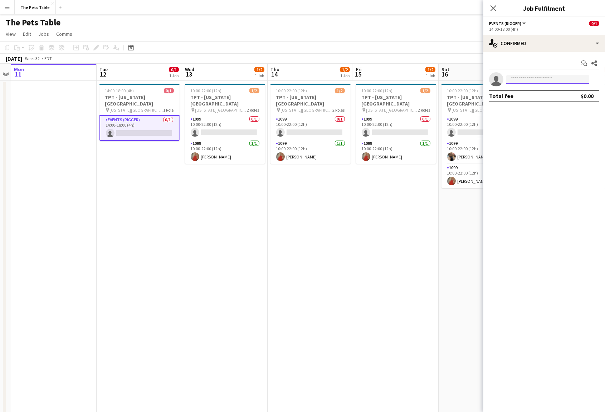
click at [554, 80] on input at bounding box center [547, 79] width 83 height 9
type input "****"
click at [533, 93] on span "[EMAIL_ADDRESS][DOMAIN_NAME]" at bounding box center [548, 96] width 72 height 6
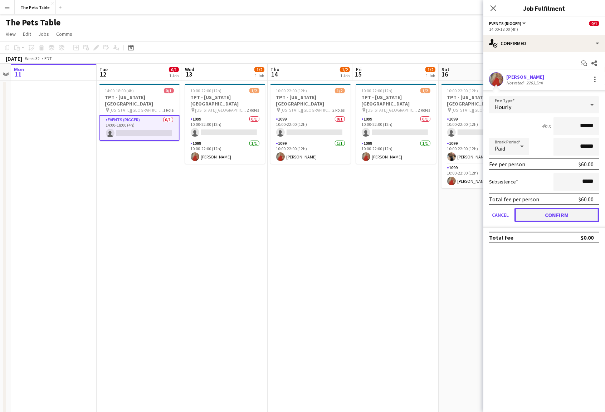
click at [558, 215] on button "Confirm" at bounding box center [557, 215] width 85 height 14
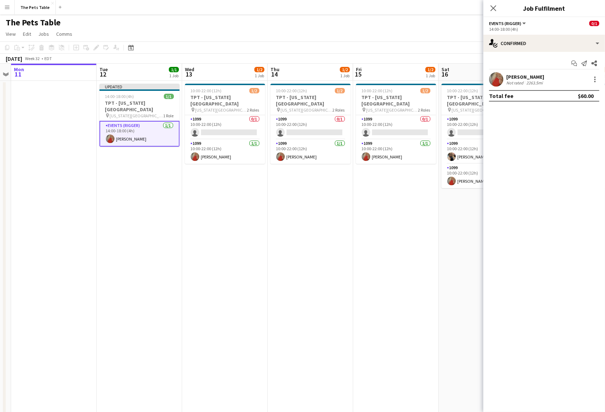
drag, startPoint x: 493, startPoint y: 8, endPoint x: 522, endPoint y: 42, distance: 44.2
click at [493, 8] on icon at bounding box center [494, 8] width 6 height 6
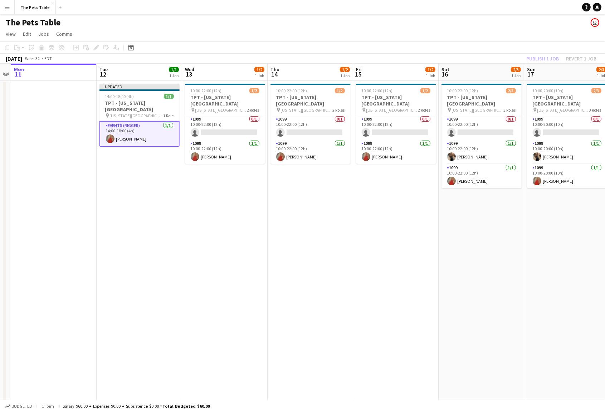
click at [549, 61] on div "Publish 1 job Revert 1 job" at bounding box center [561, 58] width 87 height 9
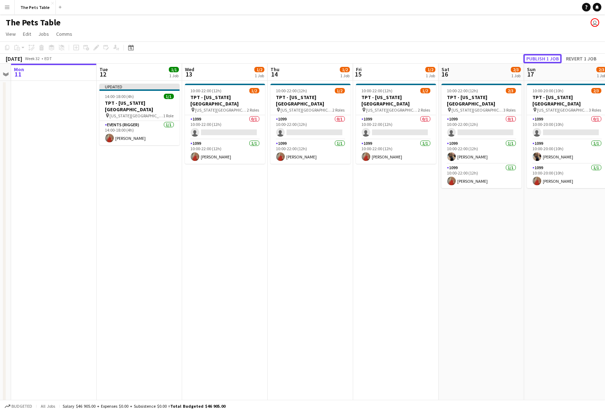
click at [549, 61] on button "Publish 1 job" at bounding box center [543, 58] width 38 height 9
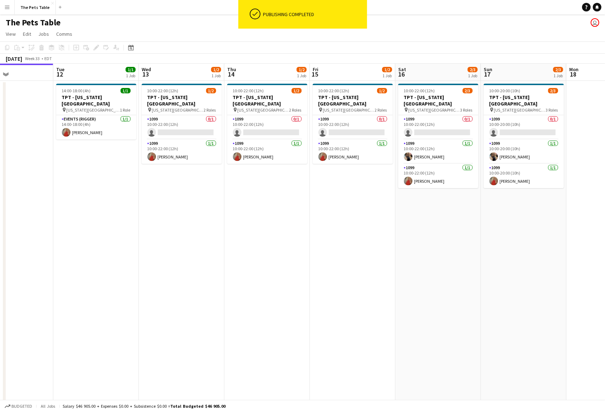
scroll to position [0, 226]
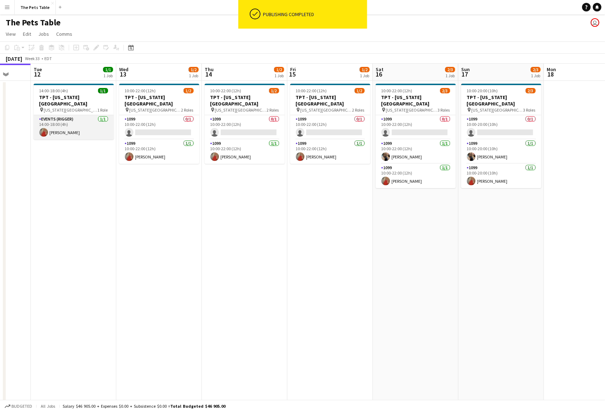
drag, startPoint x: 67, startPoint y: 120, endPoint x: 93, endPoint y: 124, distance: 25.7
click at [68, 120] on app-card-role "Events (Rigger) [DATE] 14:00-18:00 (4h) [PERSON_NAME]" at bounding box center [74, 127] width 80 height 24
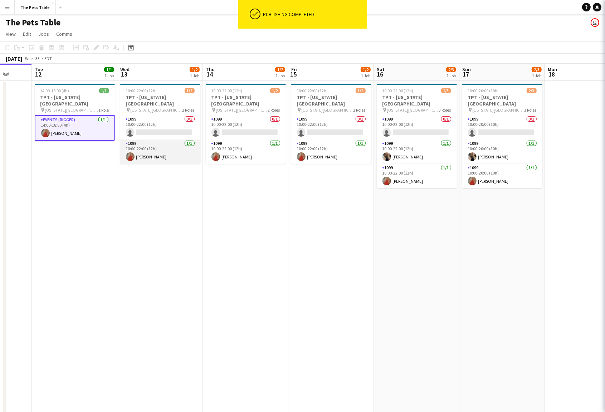
click at [157, 140] on app-card-role "1099 [DATE] 10:00-22:00 (12h) [PERSON_NAME]" at bounding box center [160, 152] width 80 height 24
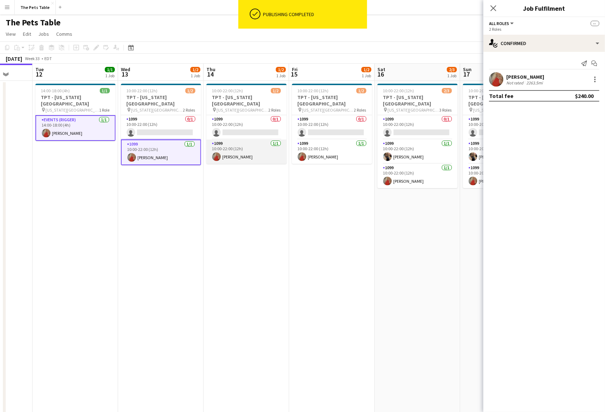
click at [277, 147] on app-card-role "1099 [DATE] 10:00-22:00 (12h) [PERSON_NAME]" at bounding box center [246, 152] width 80 height 24
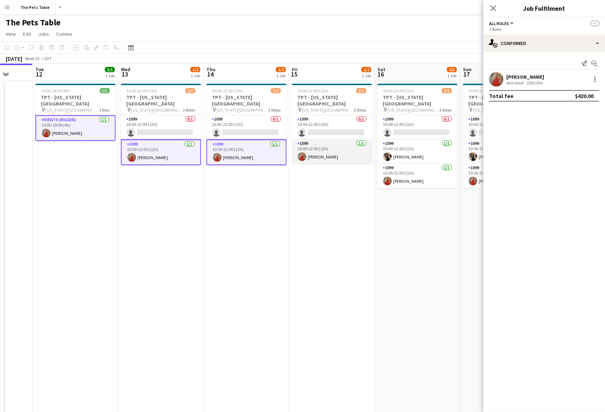
drag, startPoint x: 328, startPoint y: 147, endPoint x: 333, endPoint y: 148, distance: 4.7
click at [329, 147] on app-card-role "1099 [DATE] 10:00-22:00 (12h) [PERSON_NAME]" at bounding box center [332, 152] width 80 height 24
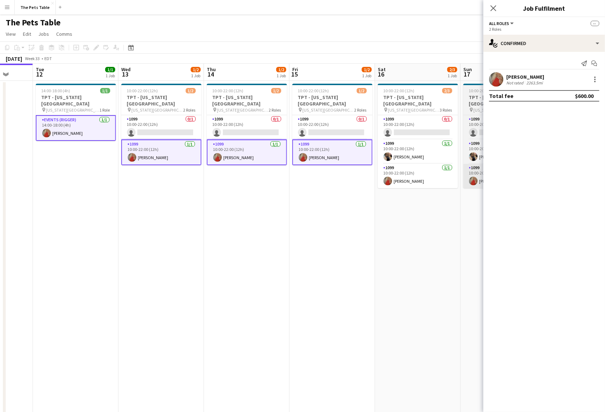
drag, startPoint x: 404, startPoint y: 166, endPoint x: 464, endPoint y: 169, distance: 60.6
click at [405, 166] on app-card-role "1099 [DATE] 10:00-22:00 (12h) [PERSON_NAME]" at bounding box center [418, 176] width 80 height 24
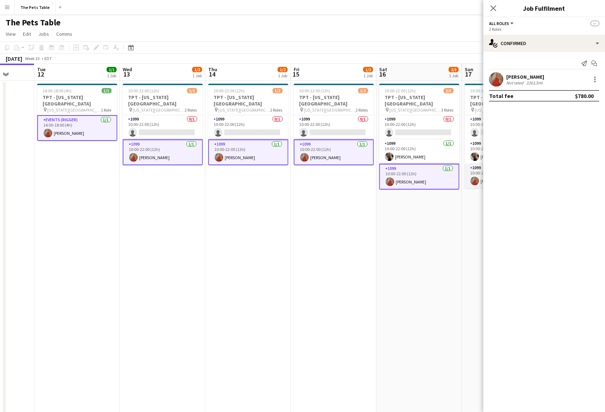
click at [476, 169] on app-card-role "1099 [DATE] 10:00-20:00 (10h) [PERSON_NAME]" at bounding box center [505, 176] width 80 height 24
click at [496, 6] on icon at bounding box center [493, 8] width 7 height 7
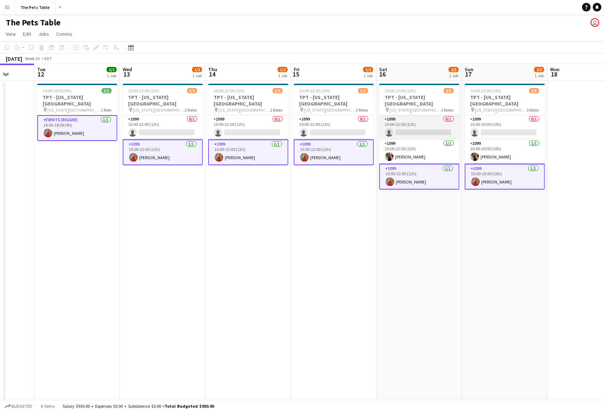
click at [406, 126] on app-card-role "1099 0/1 10:00-22:00 (12h) single-neutral-actions" at bounding box center [419, 127] width 80 height 24
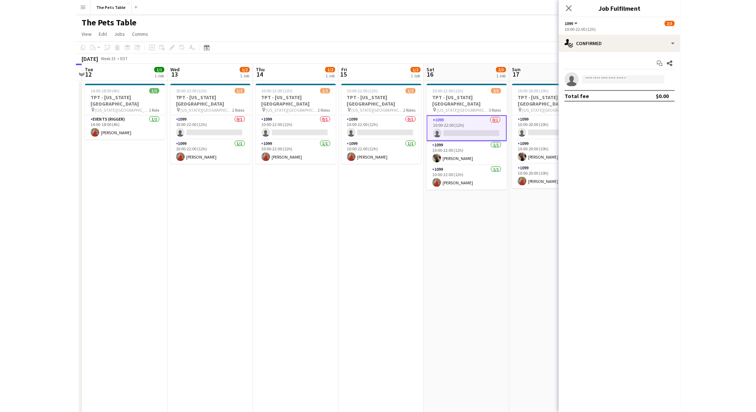
scroll to position [0, 271]
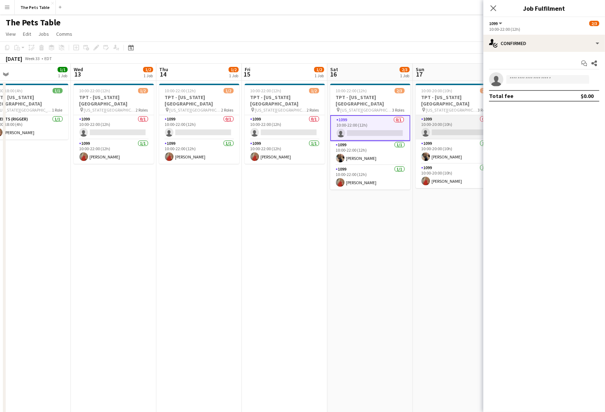
click at [454, 122] on app-card-role "1099 0/1 10:00-20:00 (10h) single-neutral-actions" at bounding box center [456, 127] width 80 height 24
click at [521, 79] on input at bounding box center [547, 79] width 83 height 9
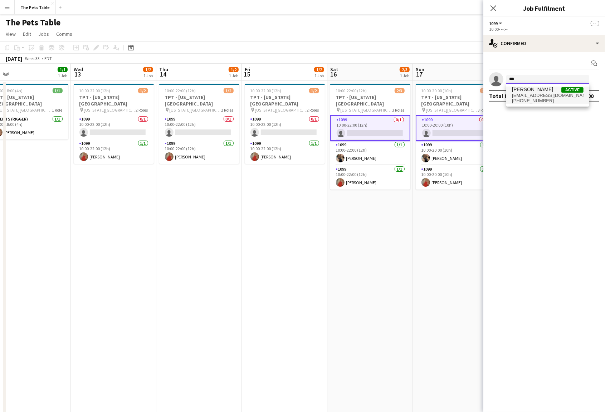
type input "***"
click at [535, 96] on span "[EMAIL_ADDRESS][DOMAIN_NAME]" at bounding box center [548, 96] width 72 height 6
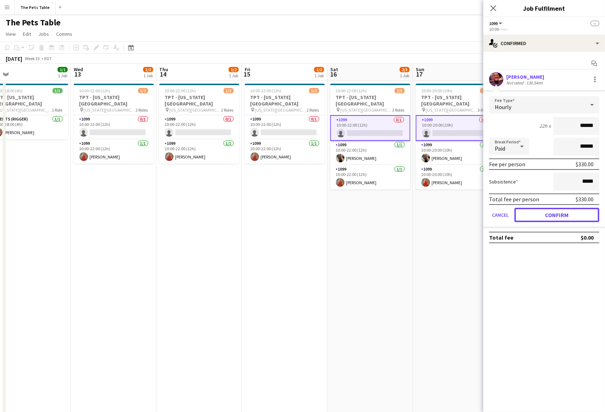
drag, startPoint x: 544, startPoint y: 213, endPoint x: 536, endPoint y: 176, distance: 38.1
click at [545, 213] on button "Confirm" at bounding box center [557, 215] width 85 height 14
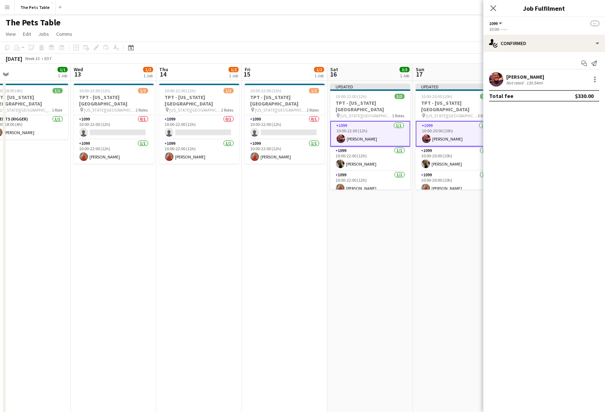
drag, startPoint x: 494, startPoint y: 9, endPoint x: 497, endPoint y: 10, distance: 3.9
click at [495, 9] on icon at bounding box center [494, 8] width 6 height 6
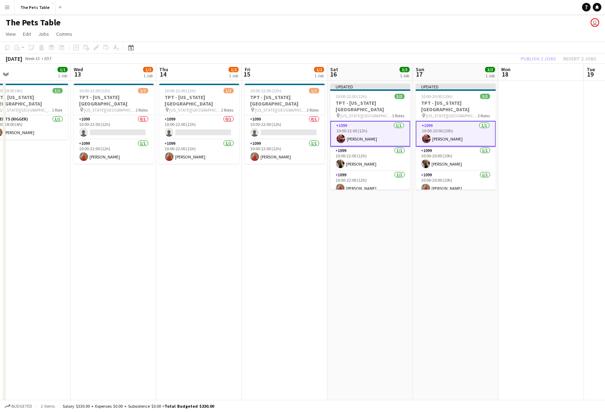
click at [544, 58] on div "Publish 2 jobs Revert 2 jobs" at bounding box center [558, 58] width 93 height 9
click at [544, 58] on button "Publish 2 jobs" at bounding box center [538, 58] width 41 height 9
